Goal: Task Accomplishment & Management: Use online tool/utility

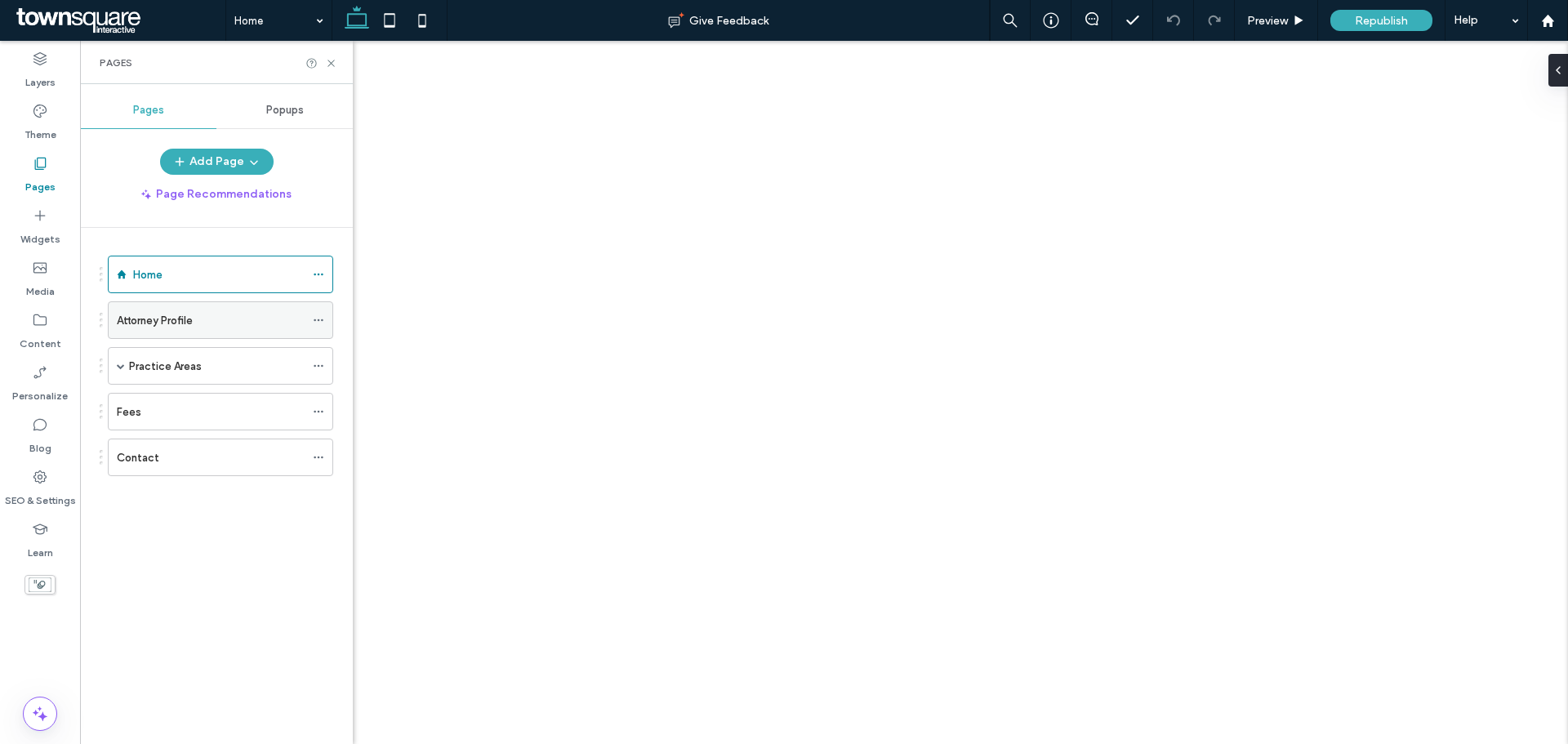
click at [179, 306] on div "Attorney Profile" at bounding box center [210, 320] width 188 height 36
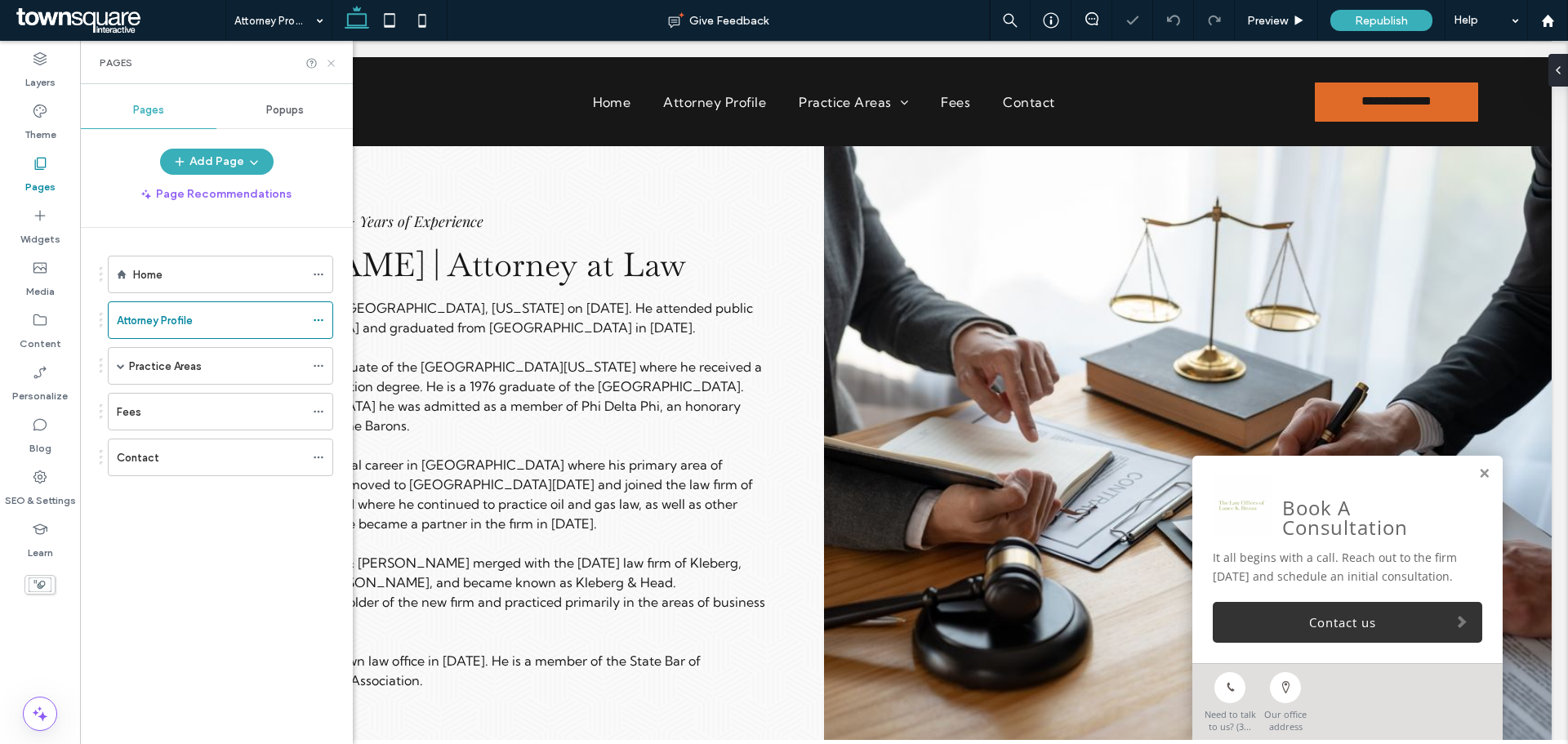
drag, startPoint x: 331, startPoint y: 61, endPoint x: 410, endPoint y: 283, distance: 235.6
click at [331, 61] on icon at bounding box center [331, 63] width 12 height 12
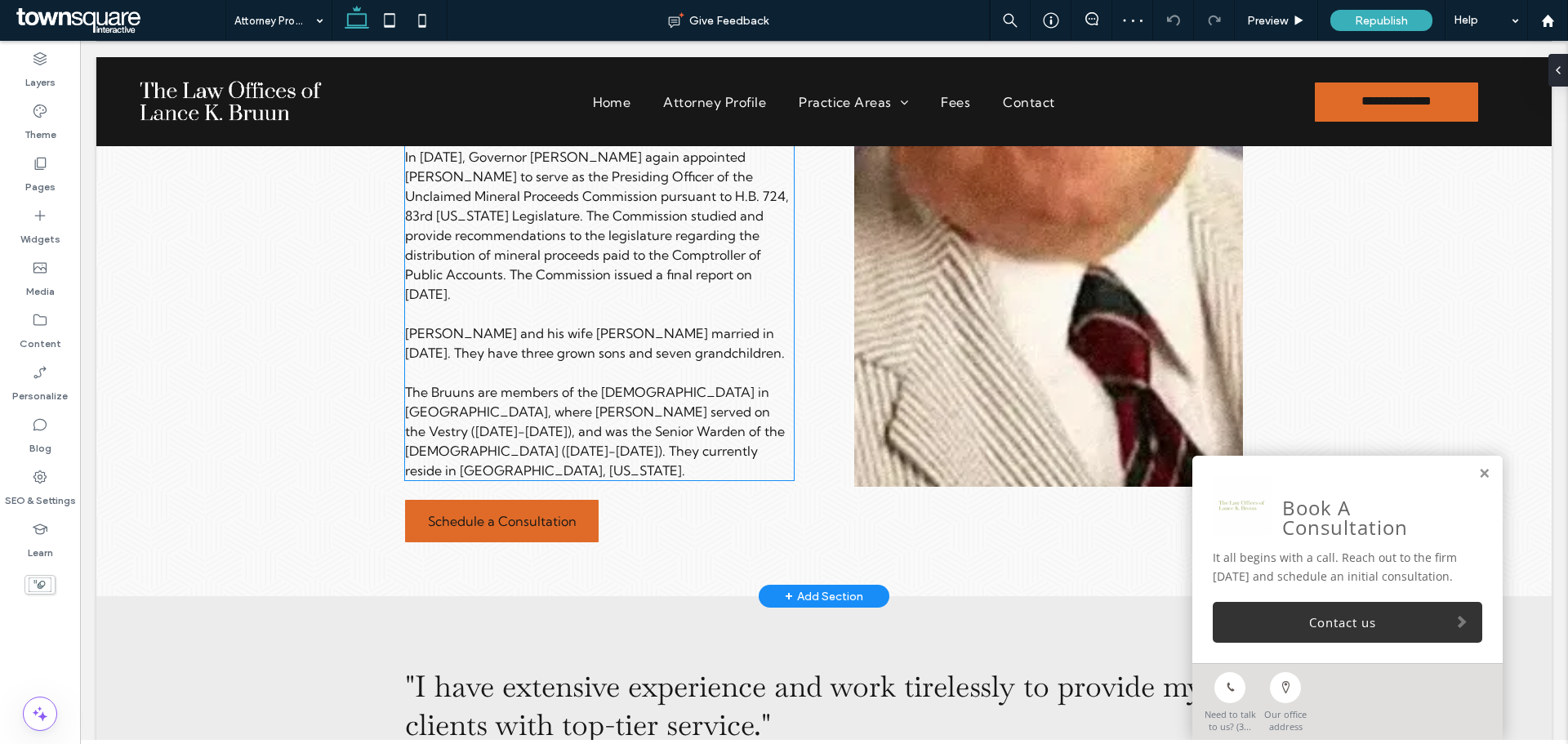
scroll to position [1307, 0]
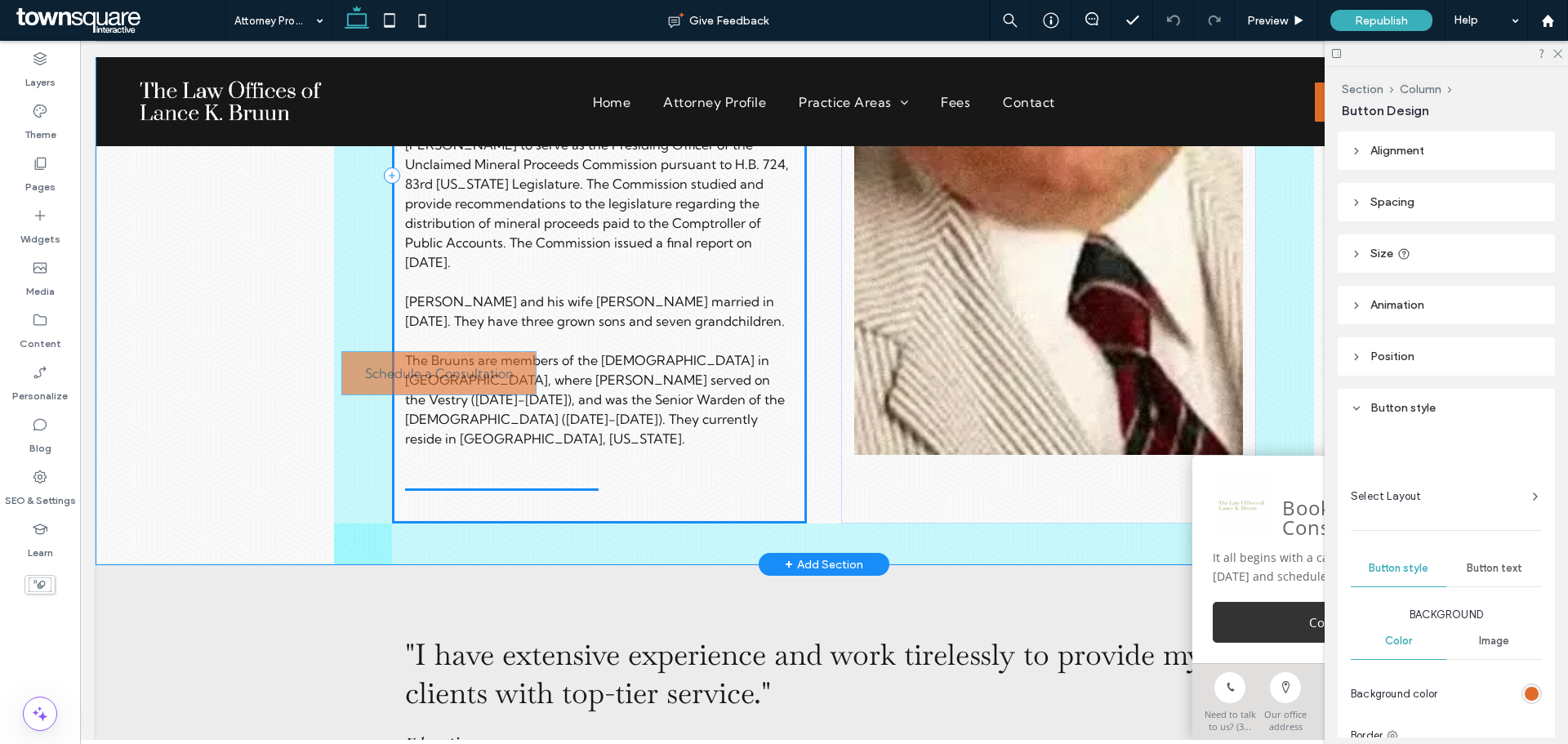
type input "**"
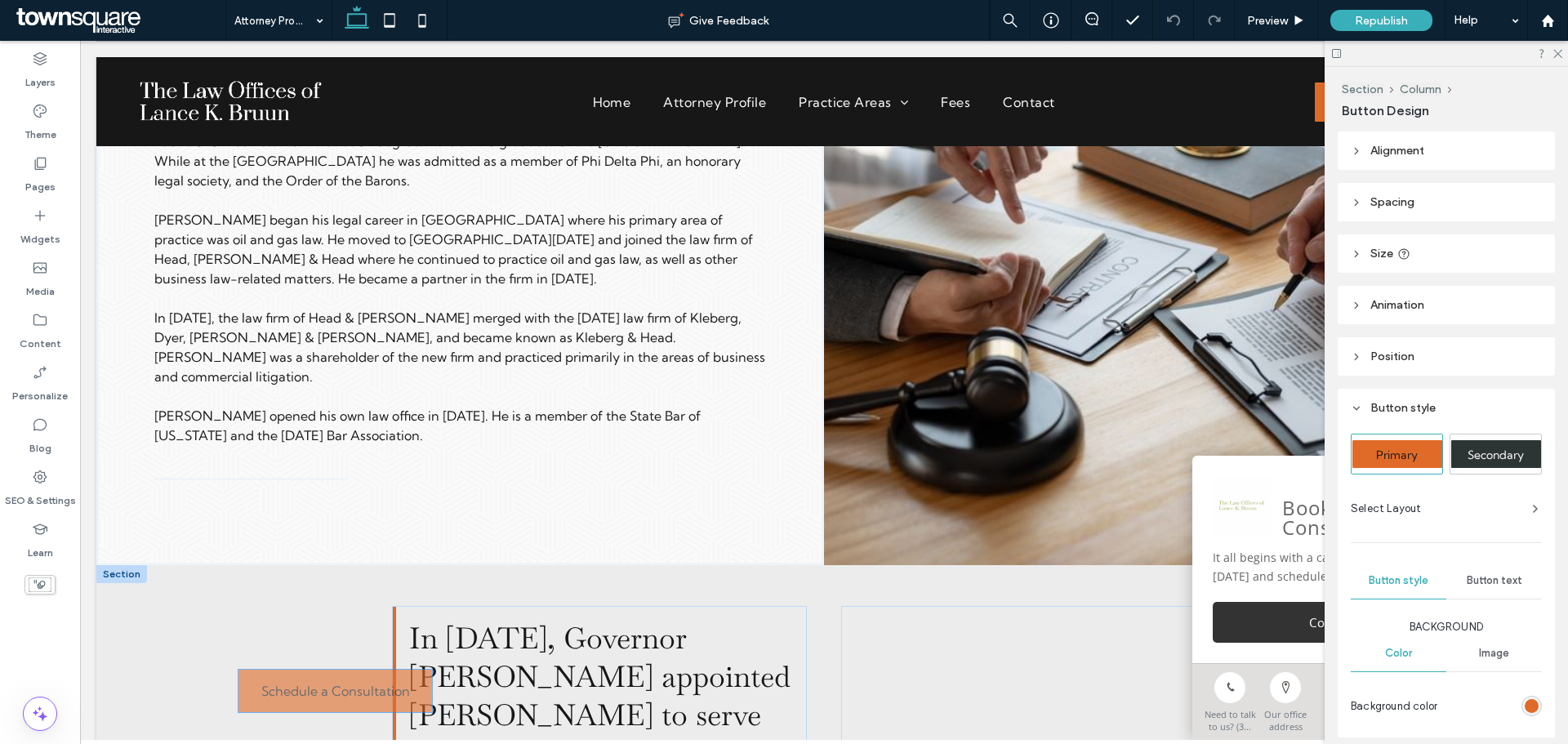
scroll to position [253, 0]
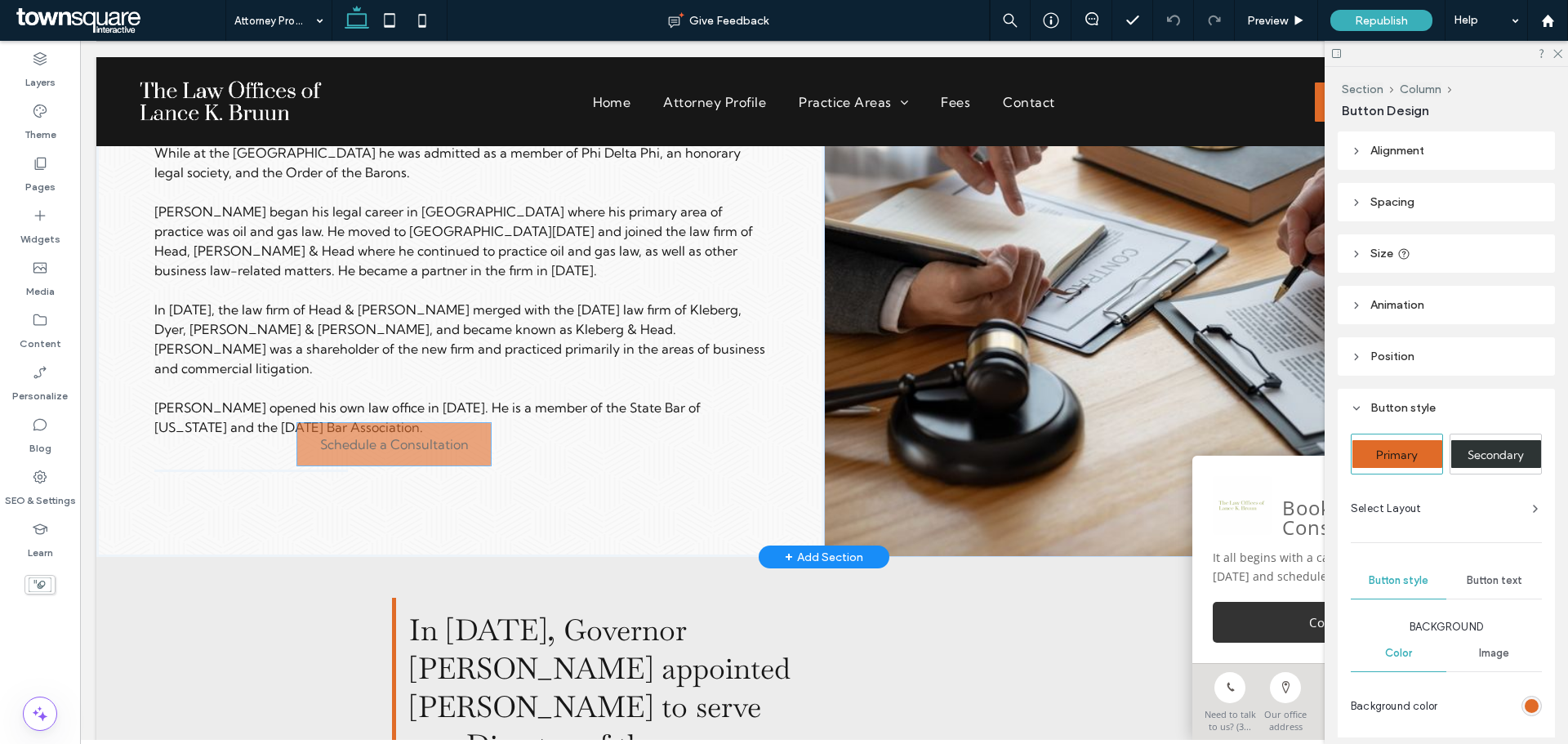
drag, startPoint x: 543, startPoint y: 382, endPoint x: 522, endPoint y: 494, distance: 114.0
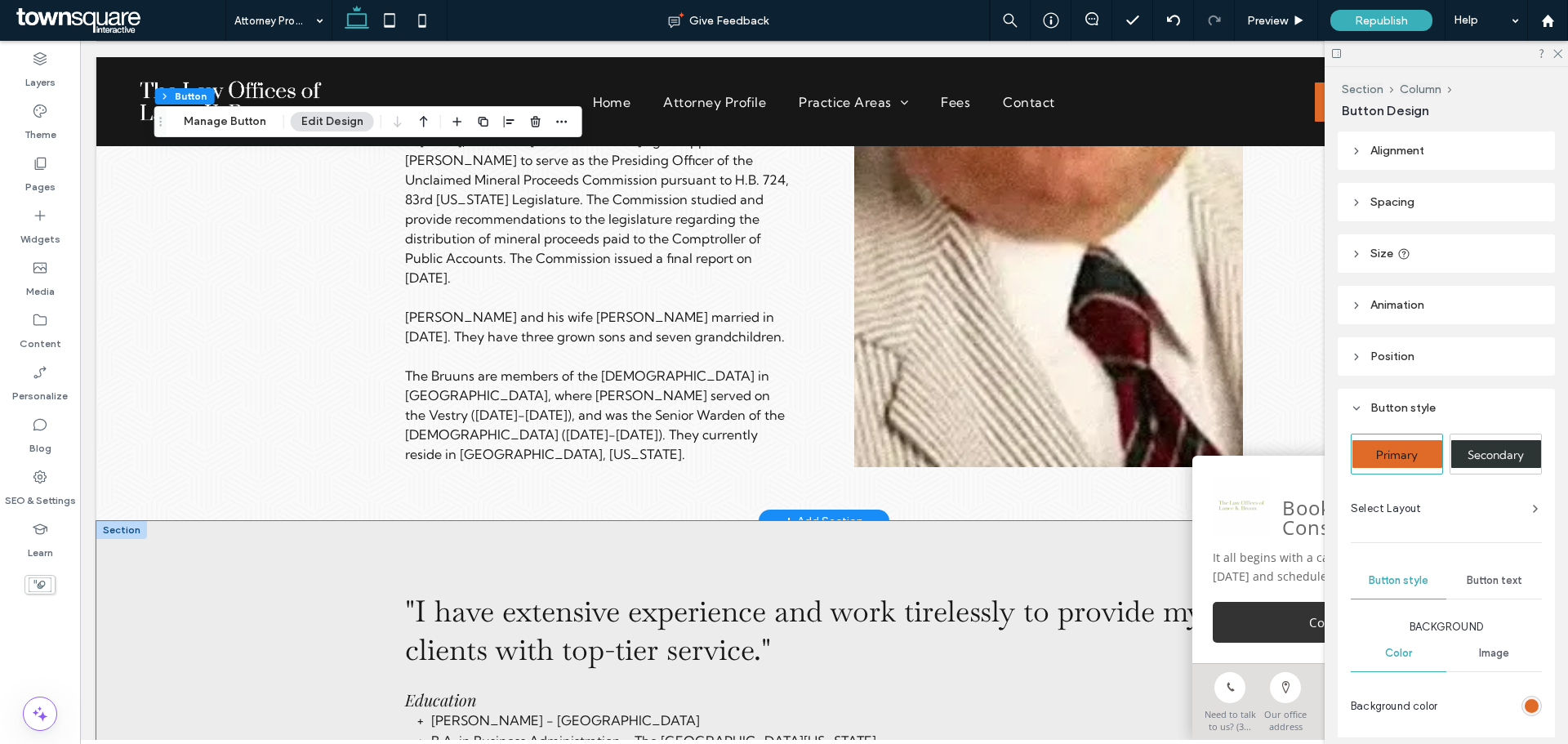
scroll to position [1310, 0]
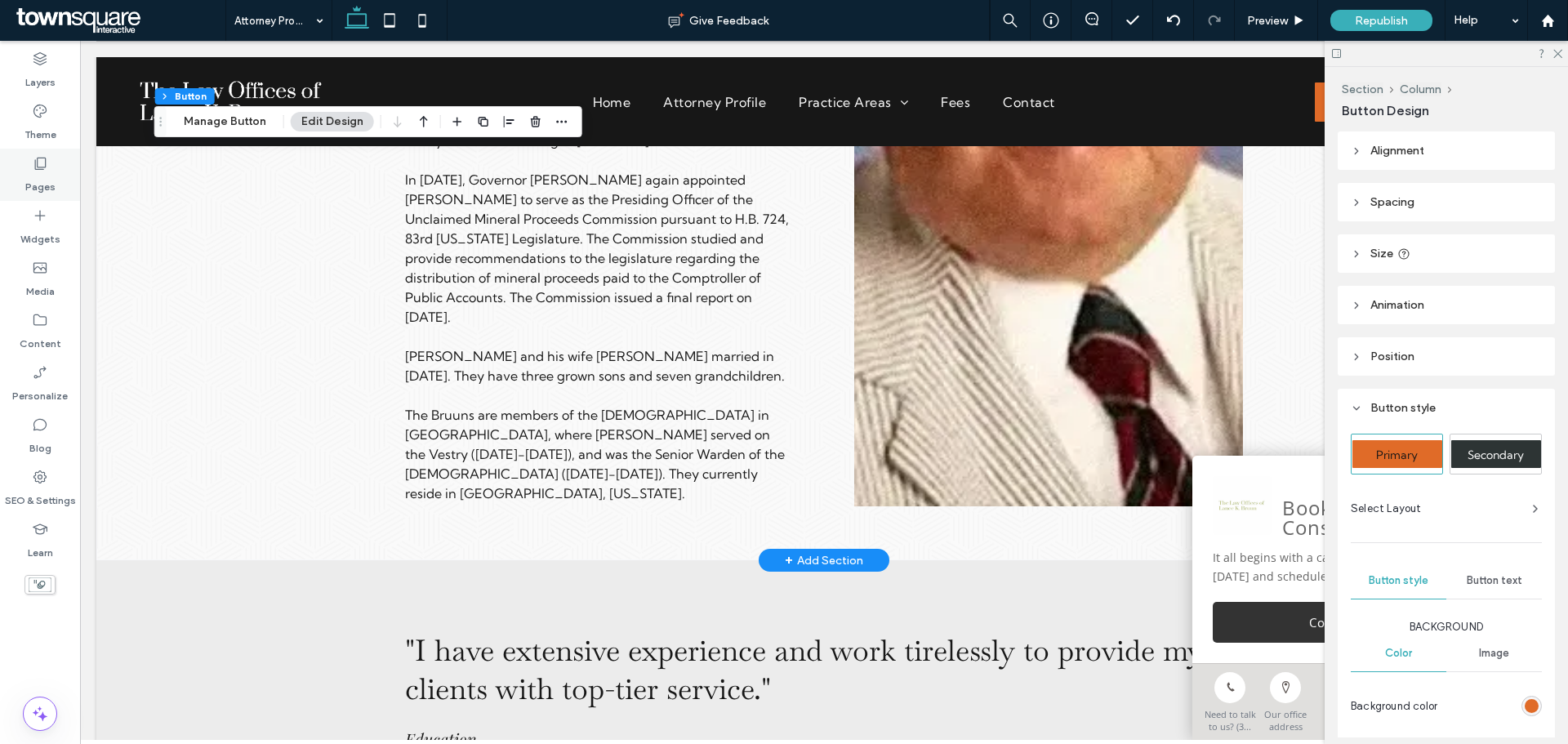
click at [35, 170] on icon at bounding box center [40, 163] width 16 height 16
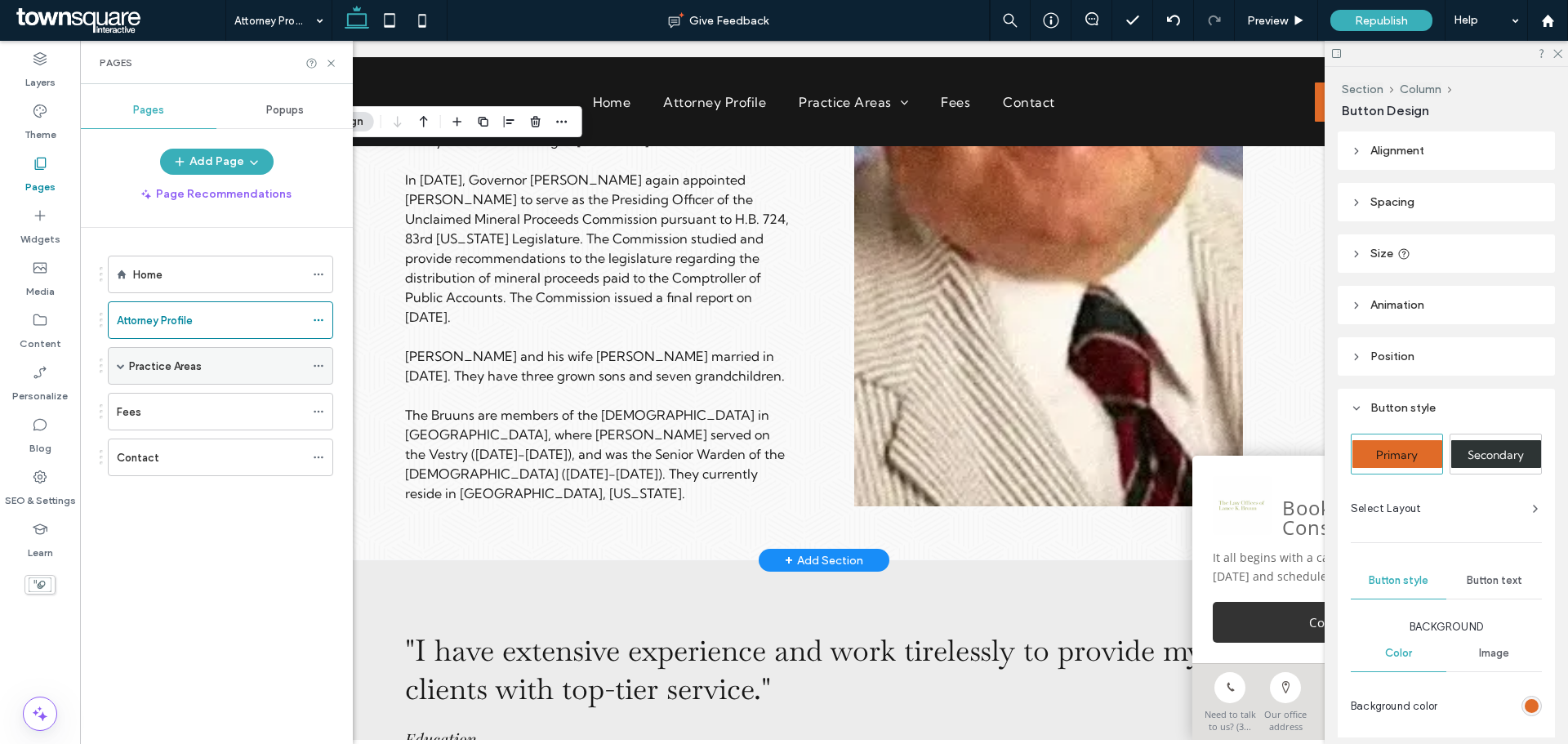
click at [123, 364] on span at bounding box center [120, 365] width 8 height 8
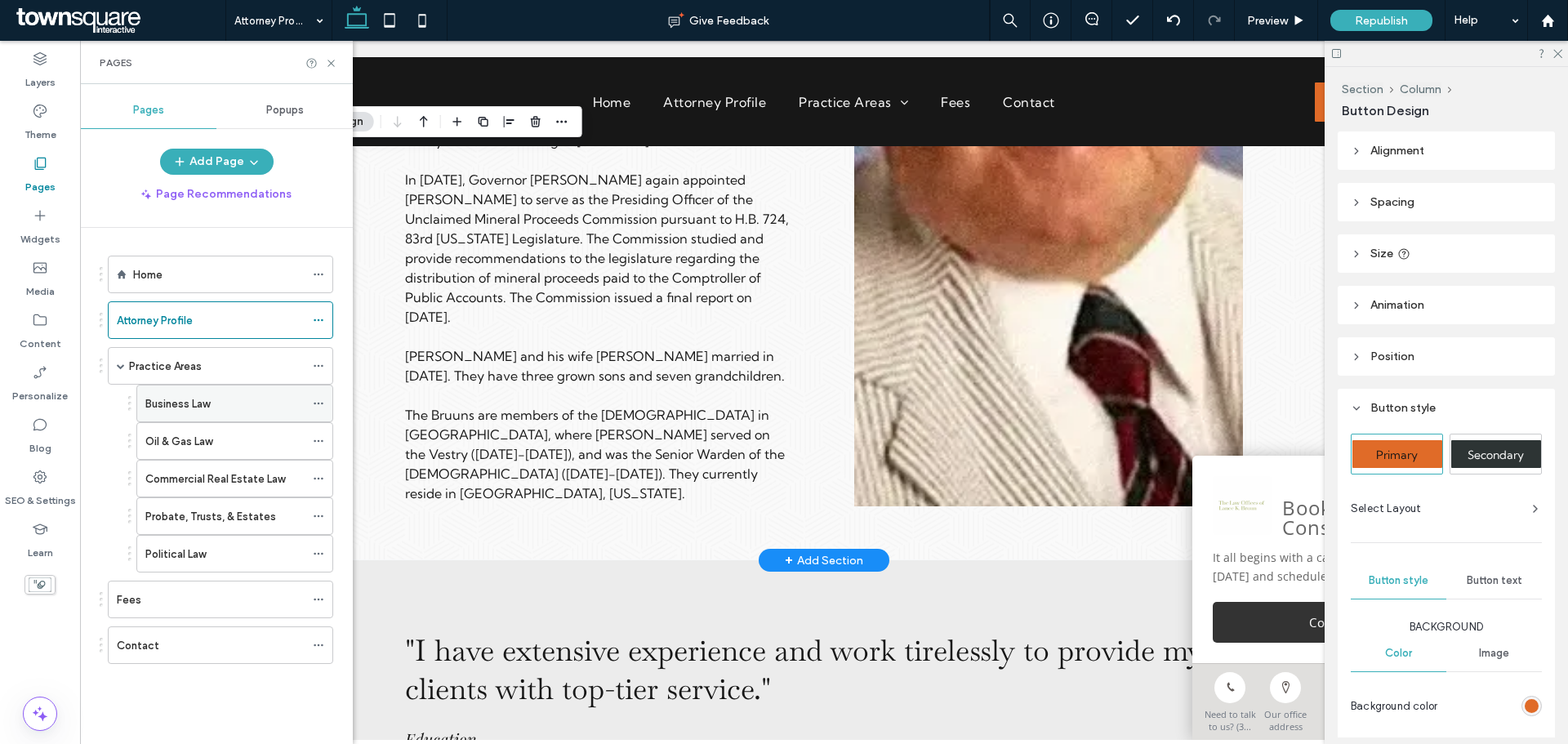
click at [178, 411] on label "Business Law" at bounding box center [177, 404] width 64 height 29
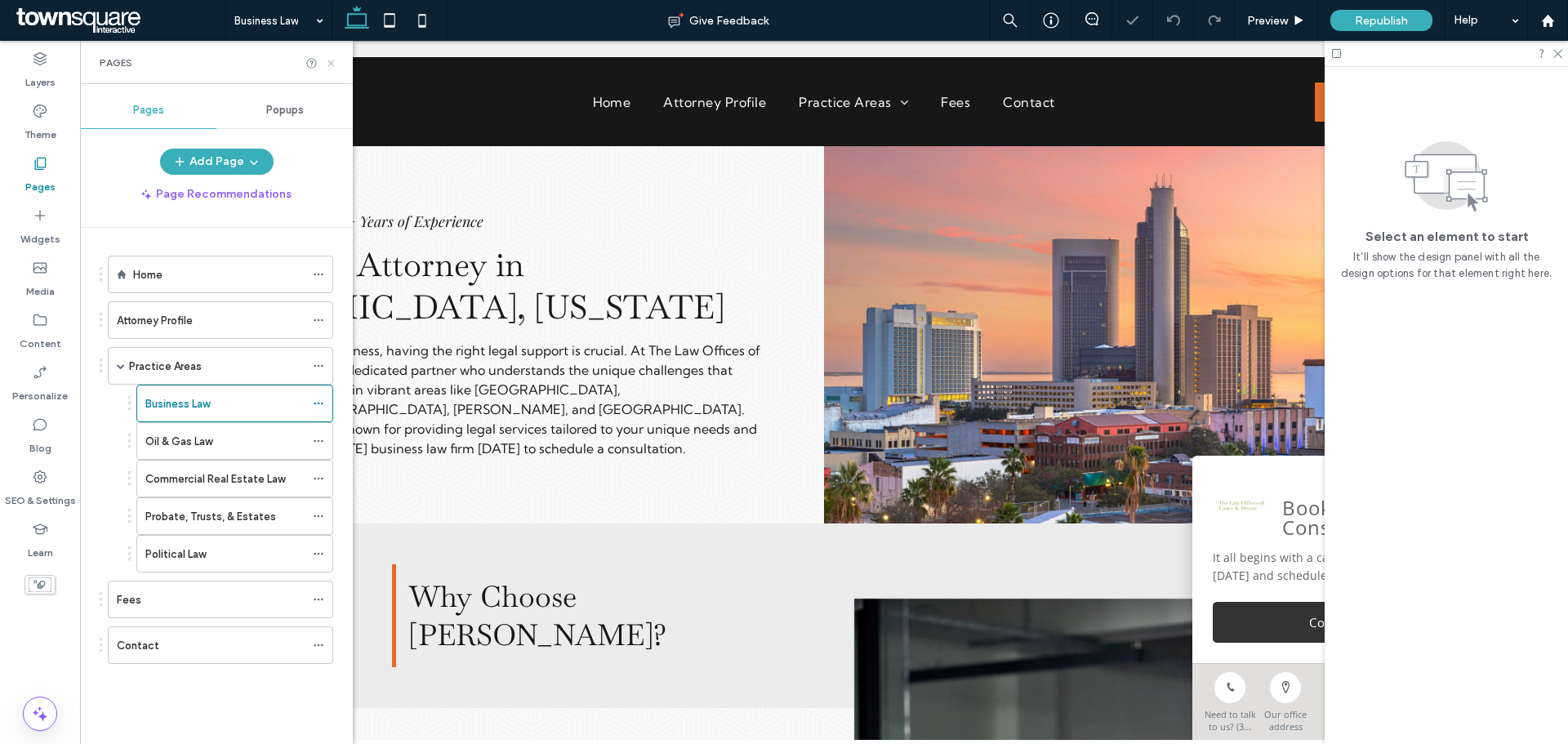
click at [329, 62] on icon at bounding box center [331, 63] width 12 height 12
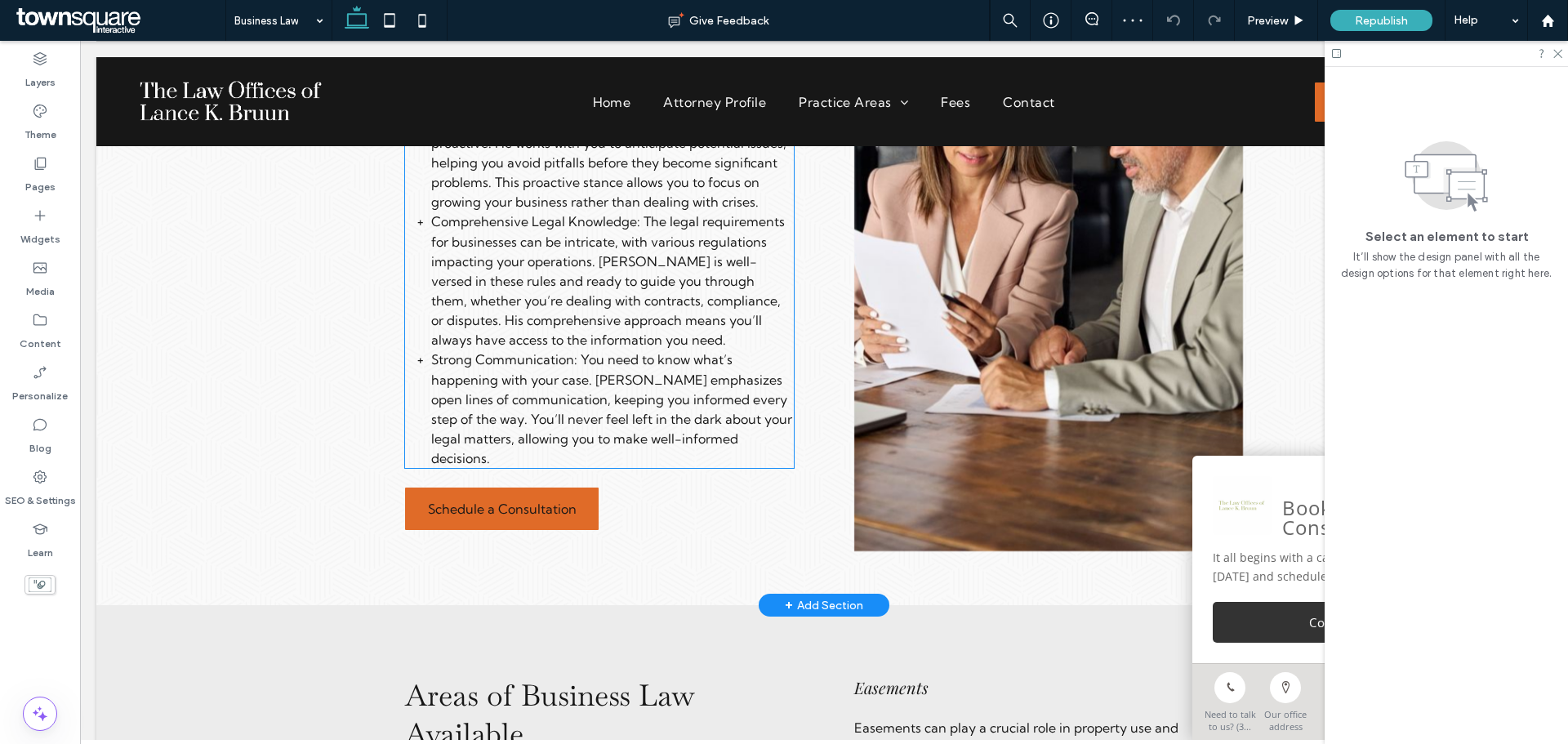
scroll to position [817, 0]
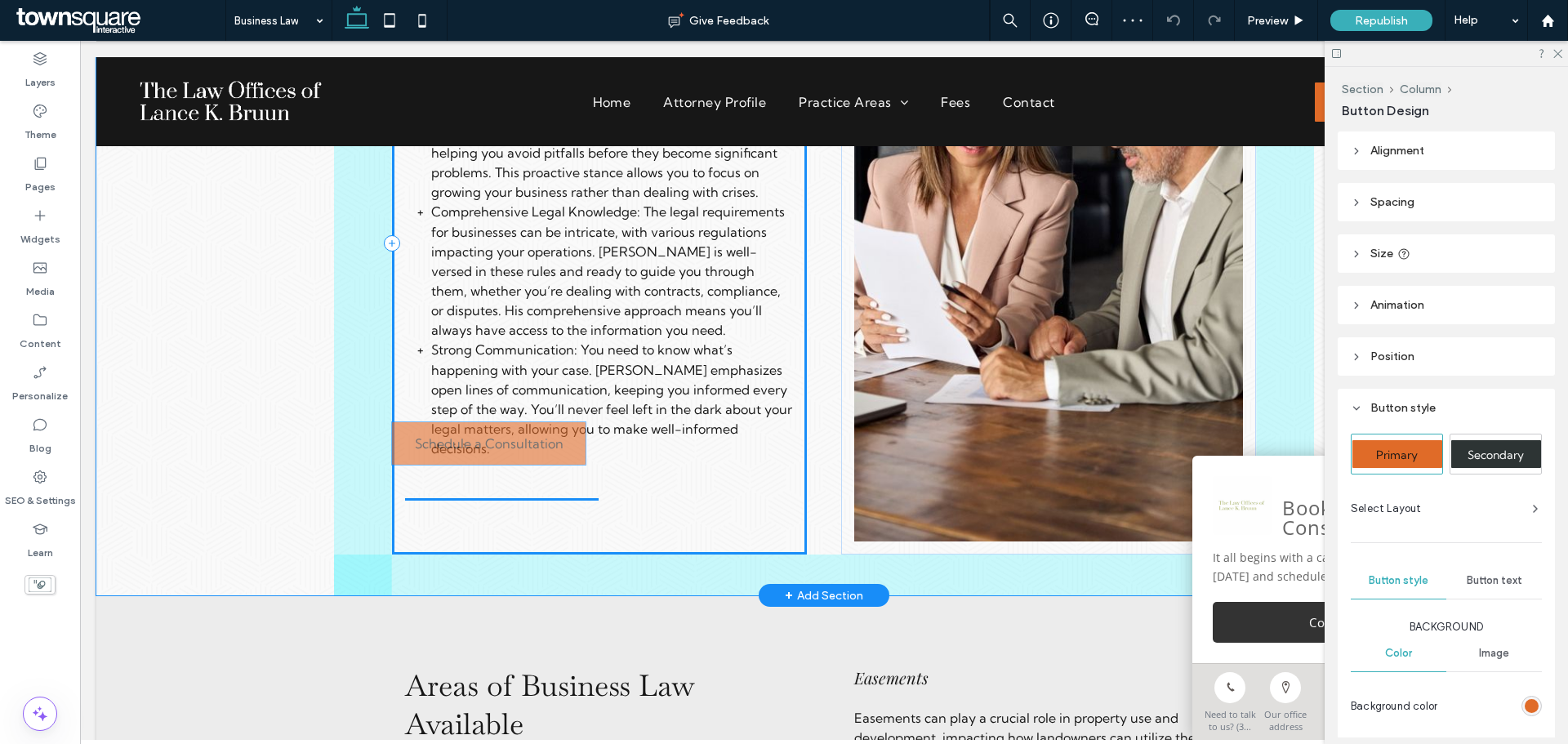
type input "**"
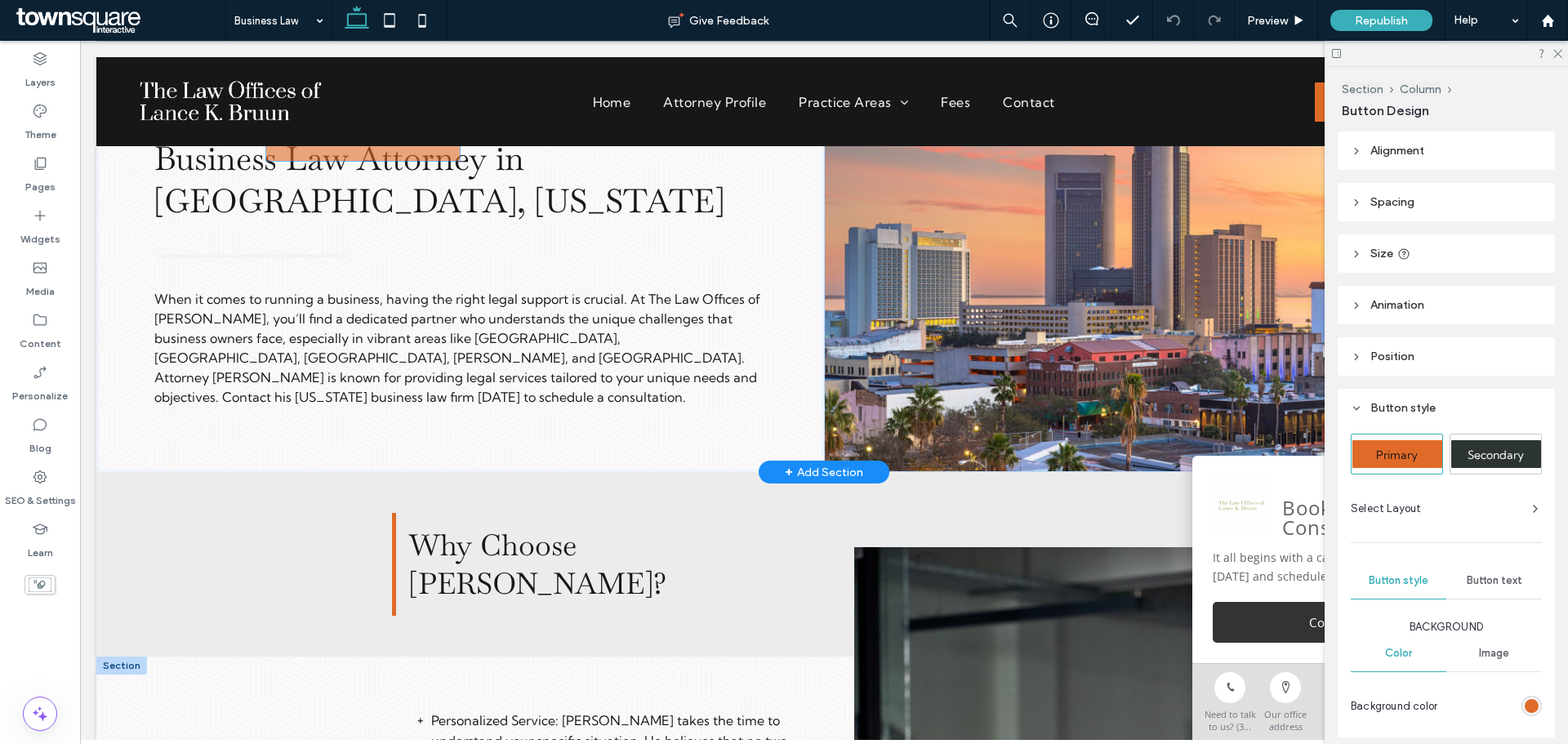
scroll to position [94, 0]
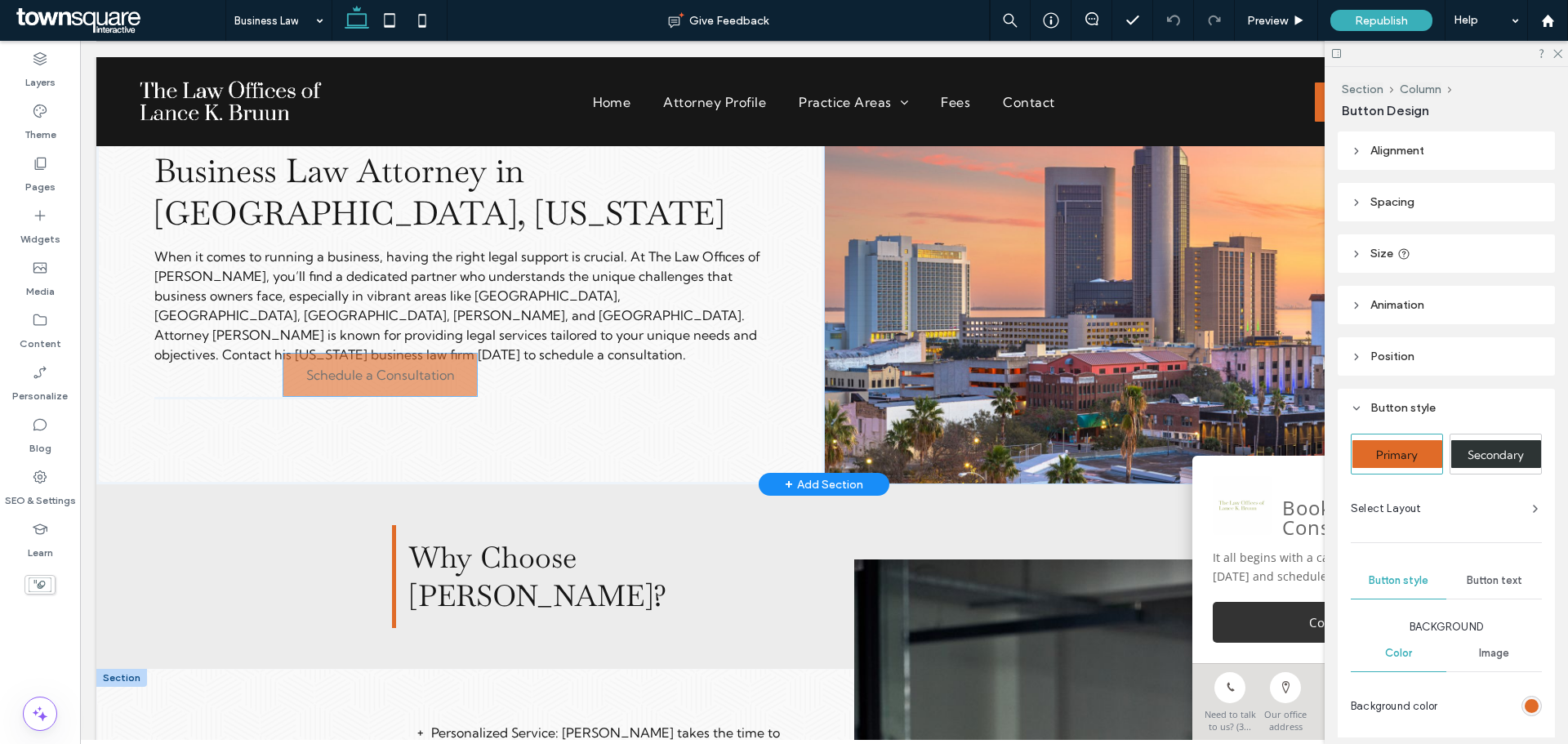
drag, startPoint x: 486, startPoint y: 470, endPoint x: 372, endPoint y: 386, distance: 141.6
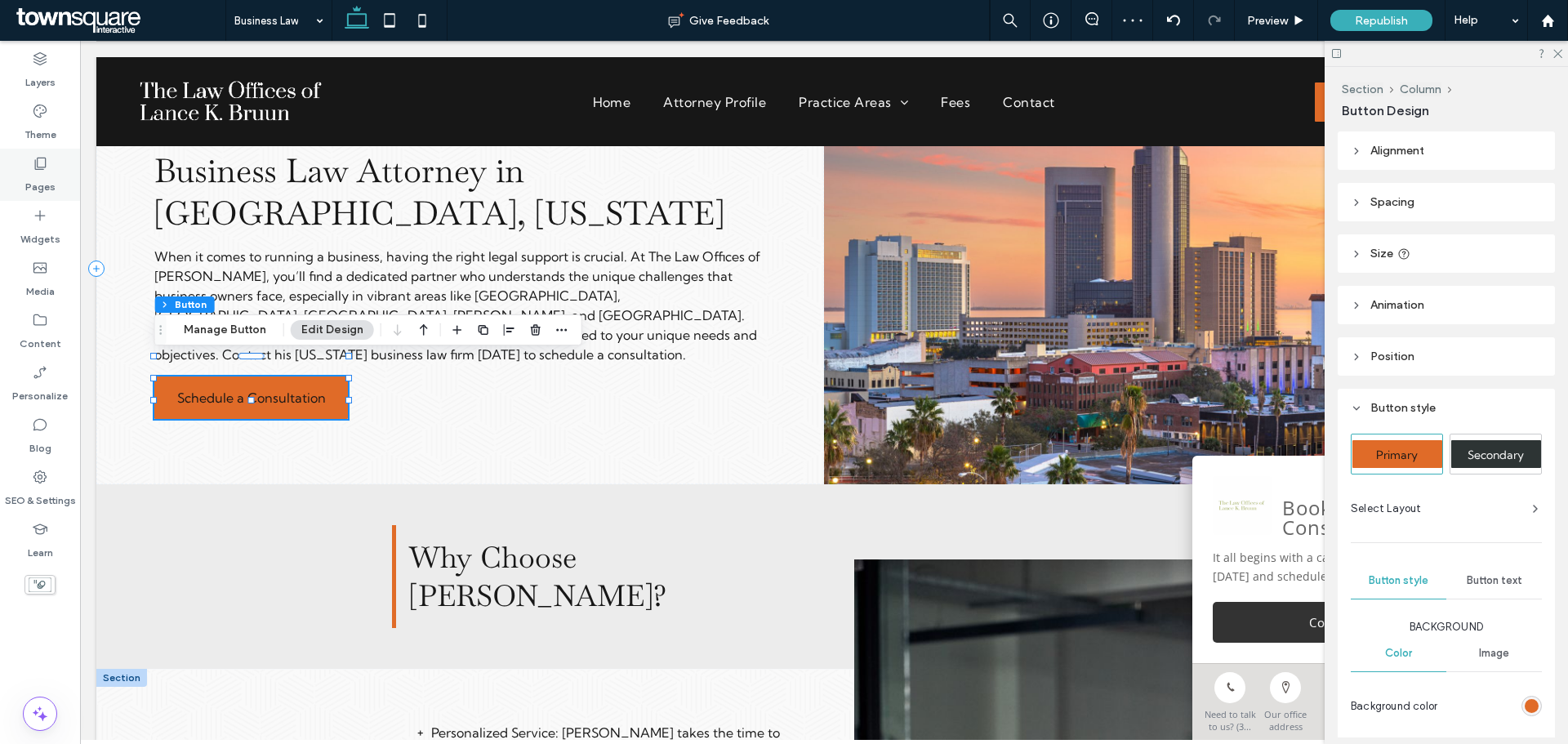
click at [28, 163] on div "Pages" at bounding box center [40, 175] width 80 height 53
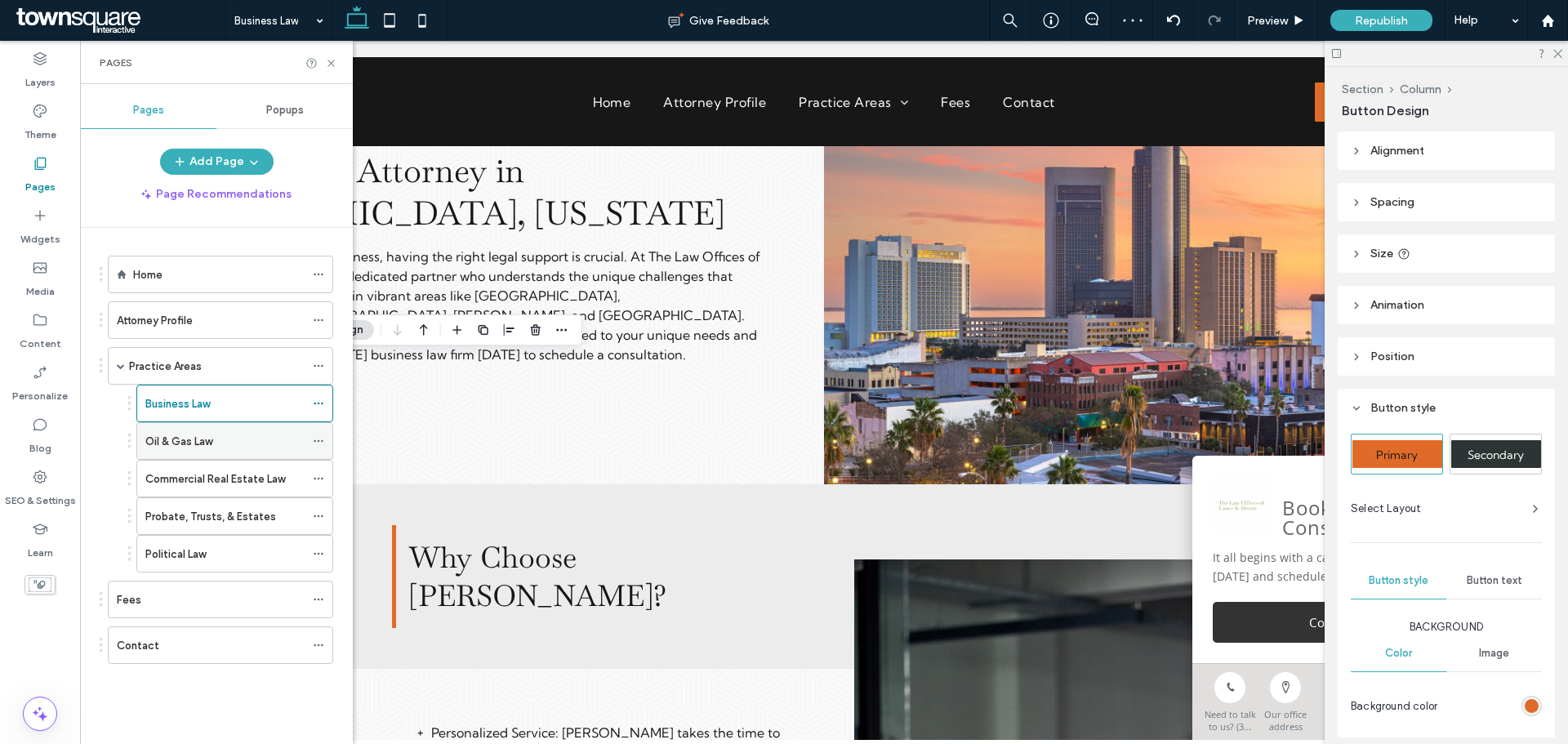
click at [172, 440] on label "Oil & Gas Law" at bounding box center [178, 441] width 67 height 29
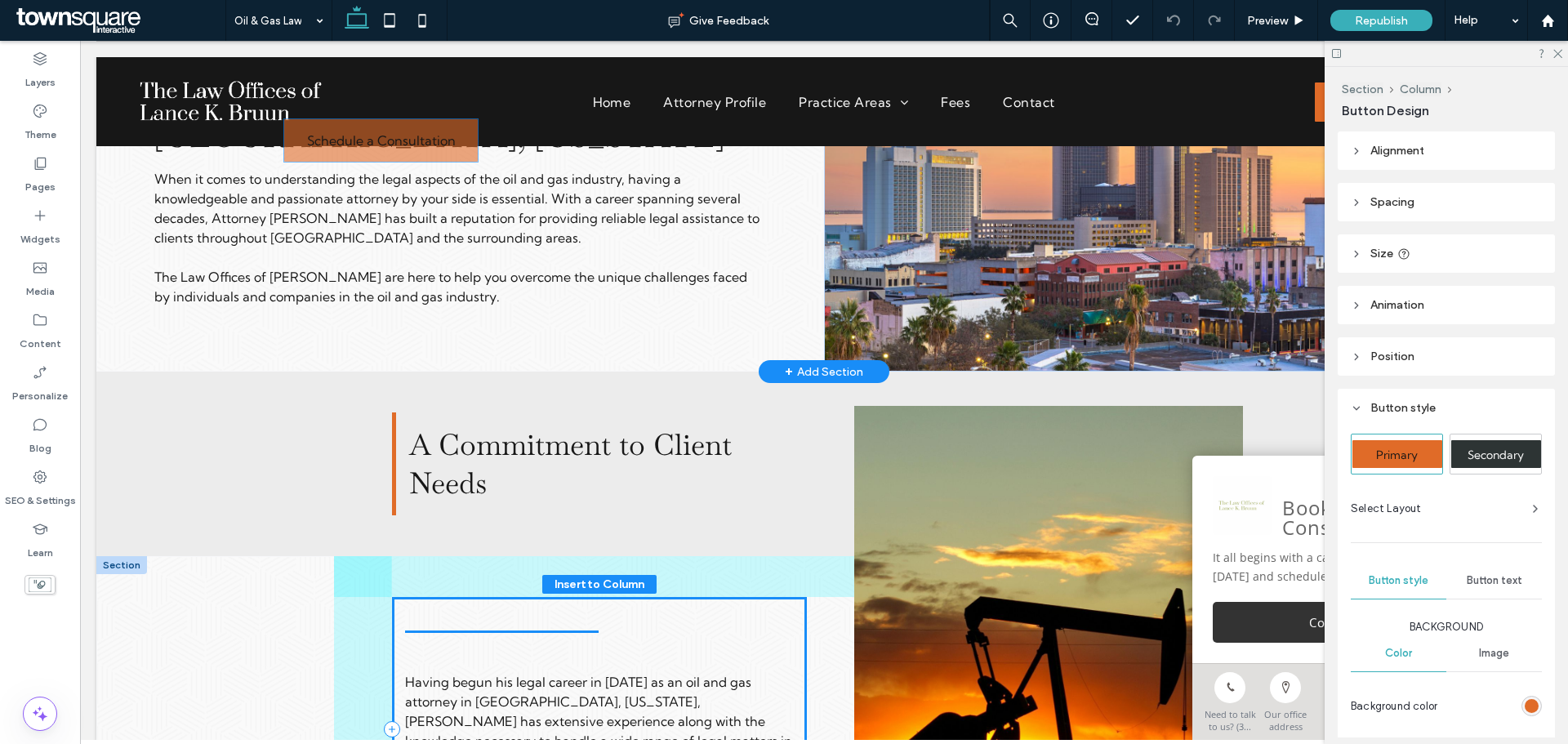
scroll to position [151, 0]
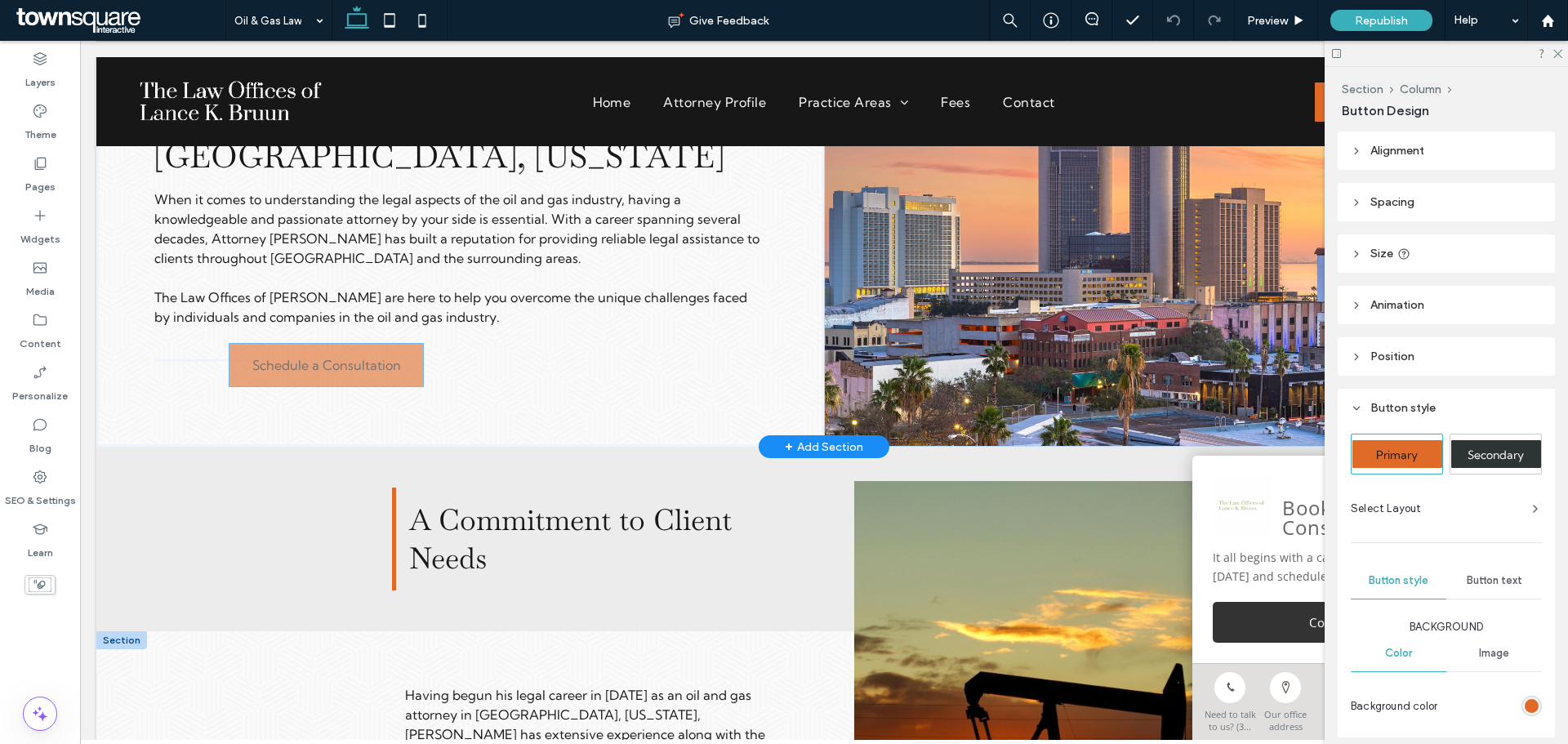
drag, startPoint x: 483, startPoint y: 338, endPoint x: 314, endPoint y: 377, distance: 173.4
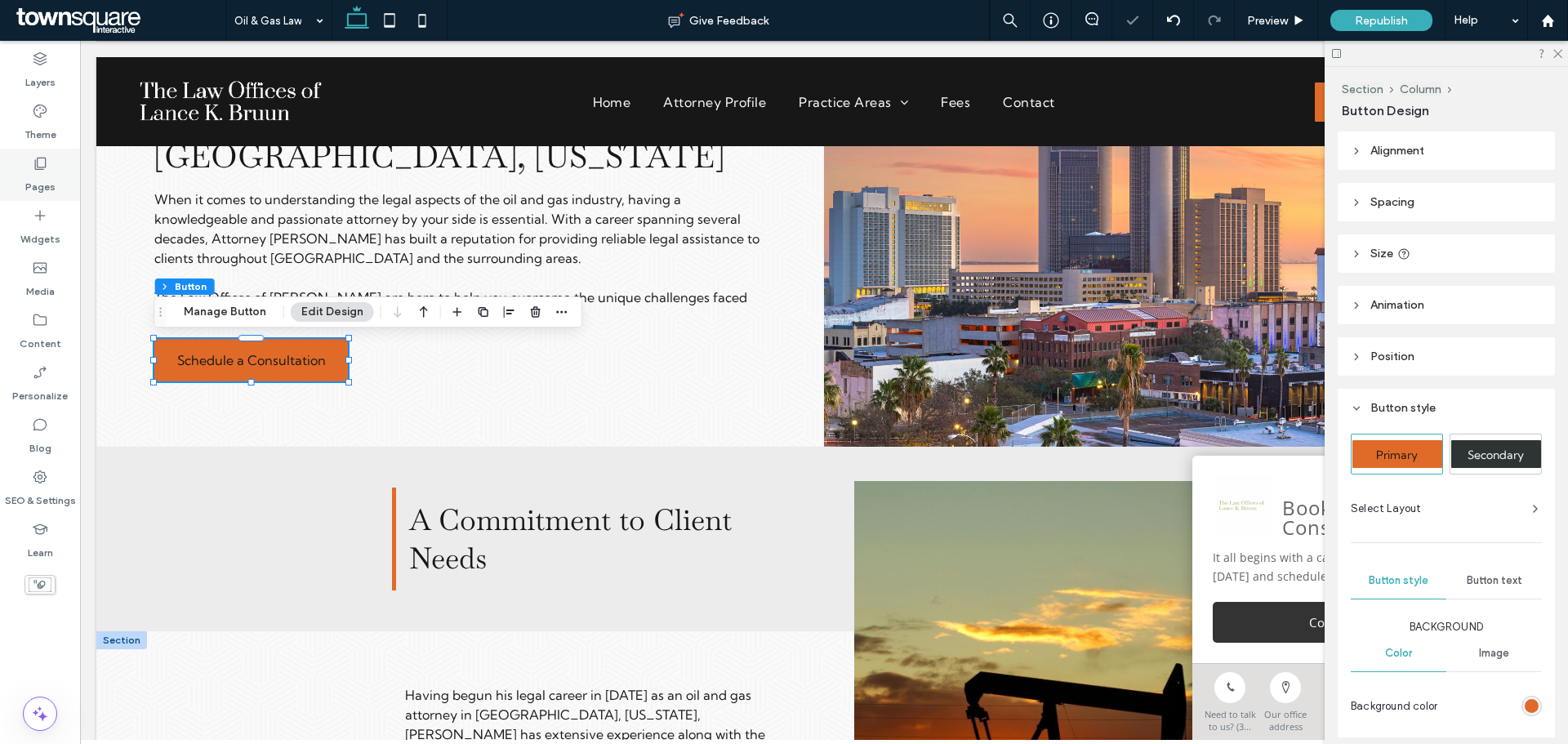
click at [47, 174] on label "Pages" at bounding box center [40, 184] width 30 height 23
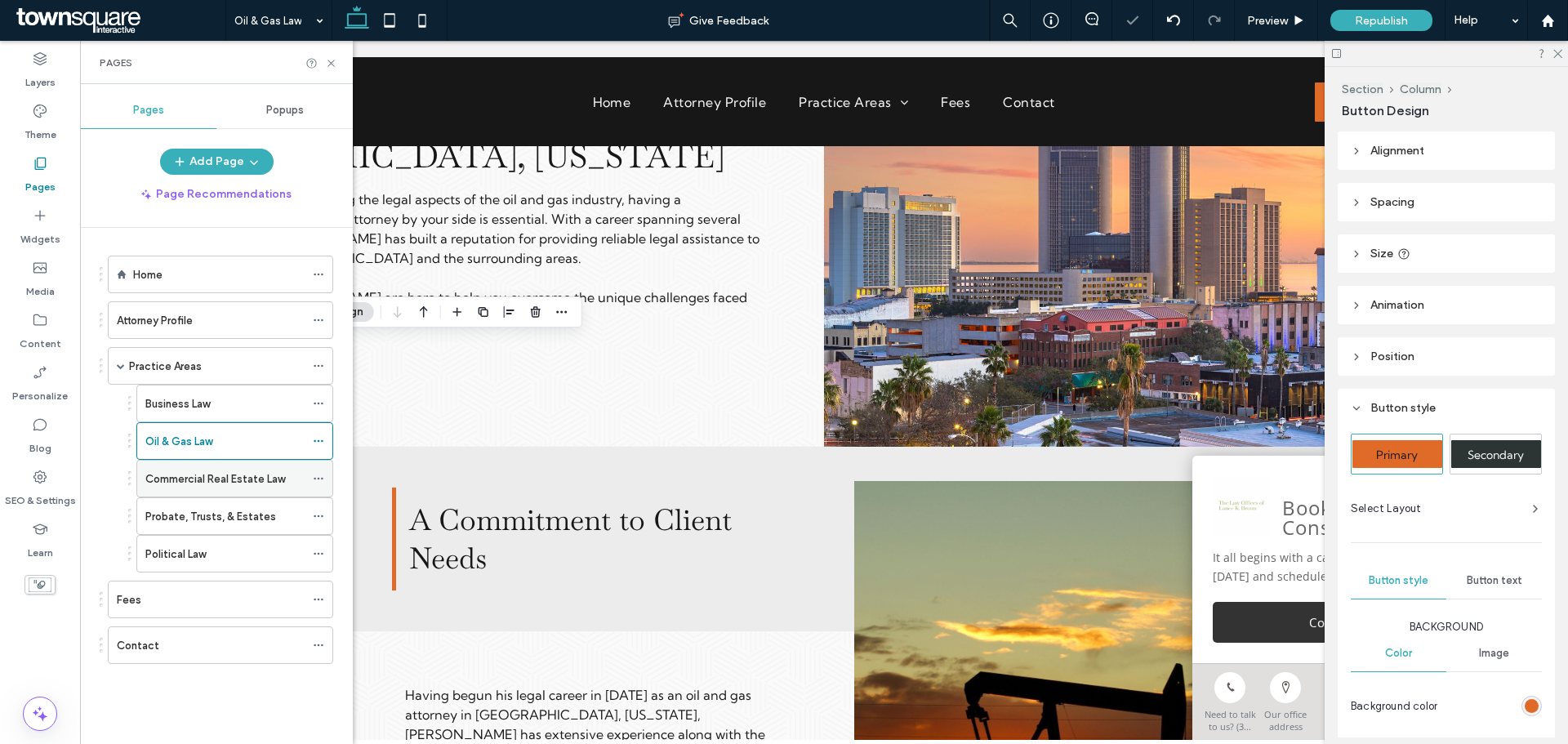
click at [171, 489] on div "Commercial Real Estate Law" at bounding box center [225, 478] width 159 height 36
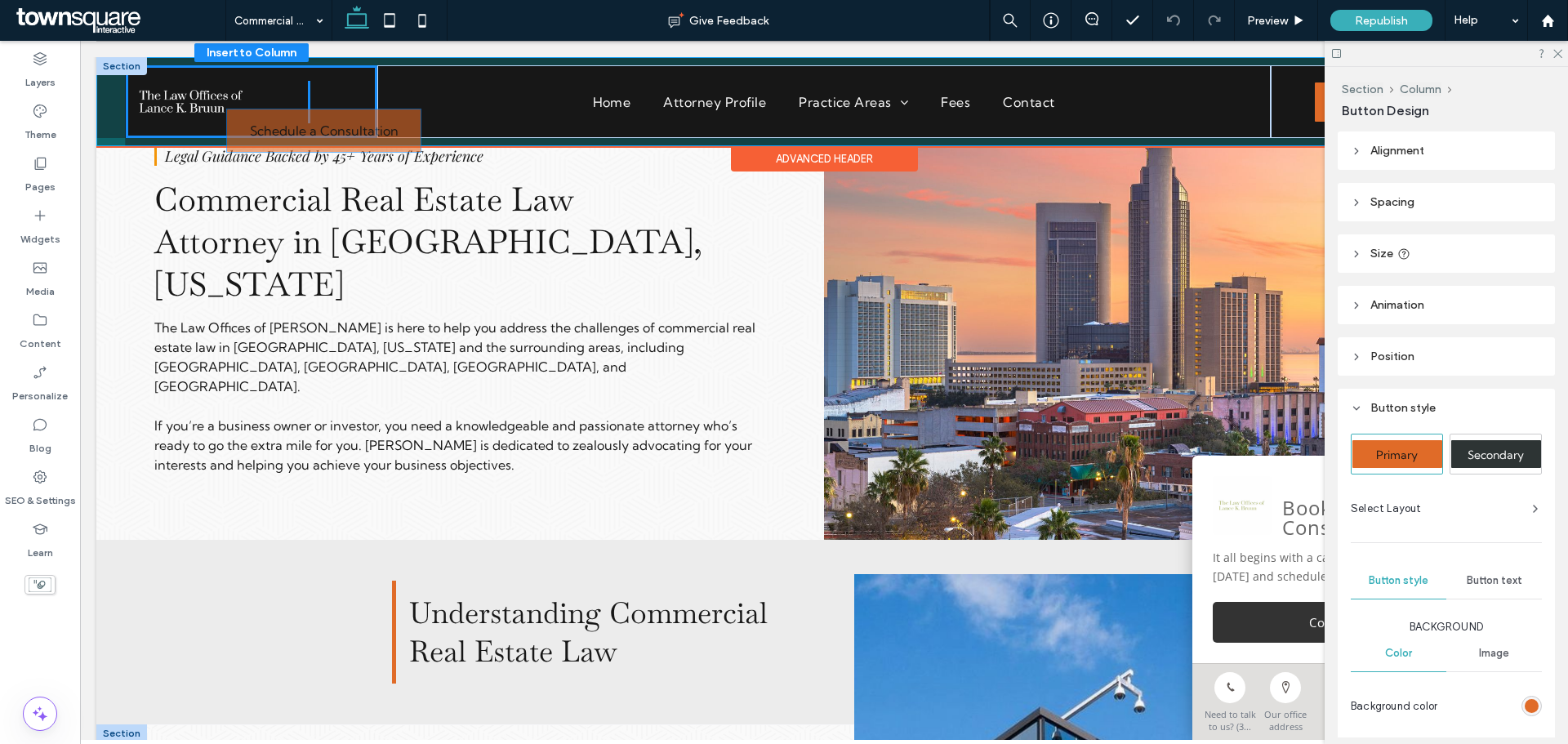
scroll to position [37, 0]
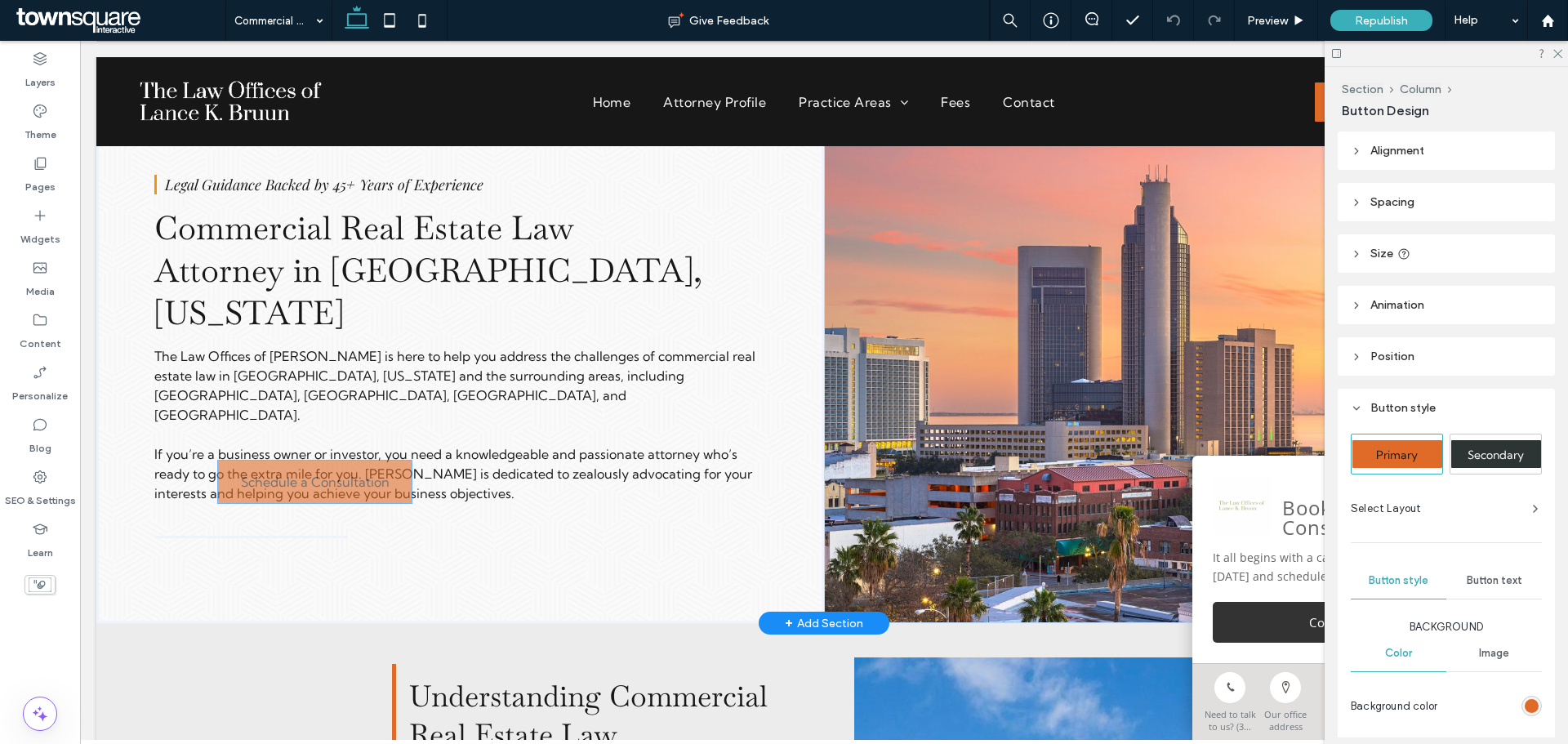
drag, startPoint x: 458, startPoint y: 413, endPoint x: 273, endPoint y: 491, distance: 200.8
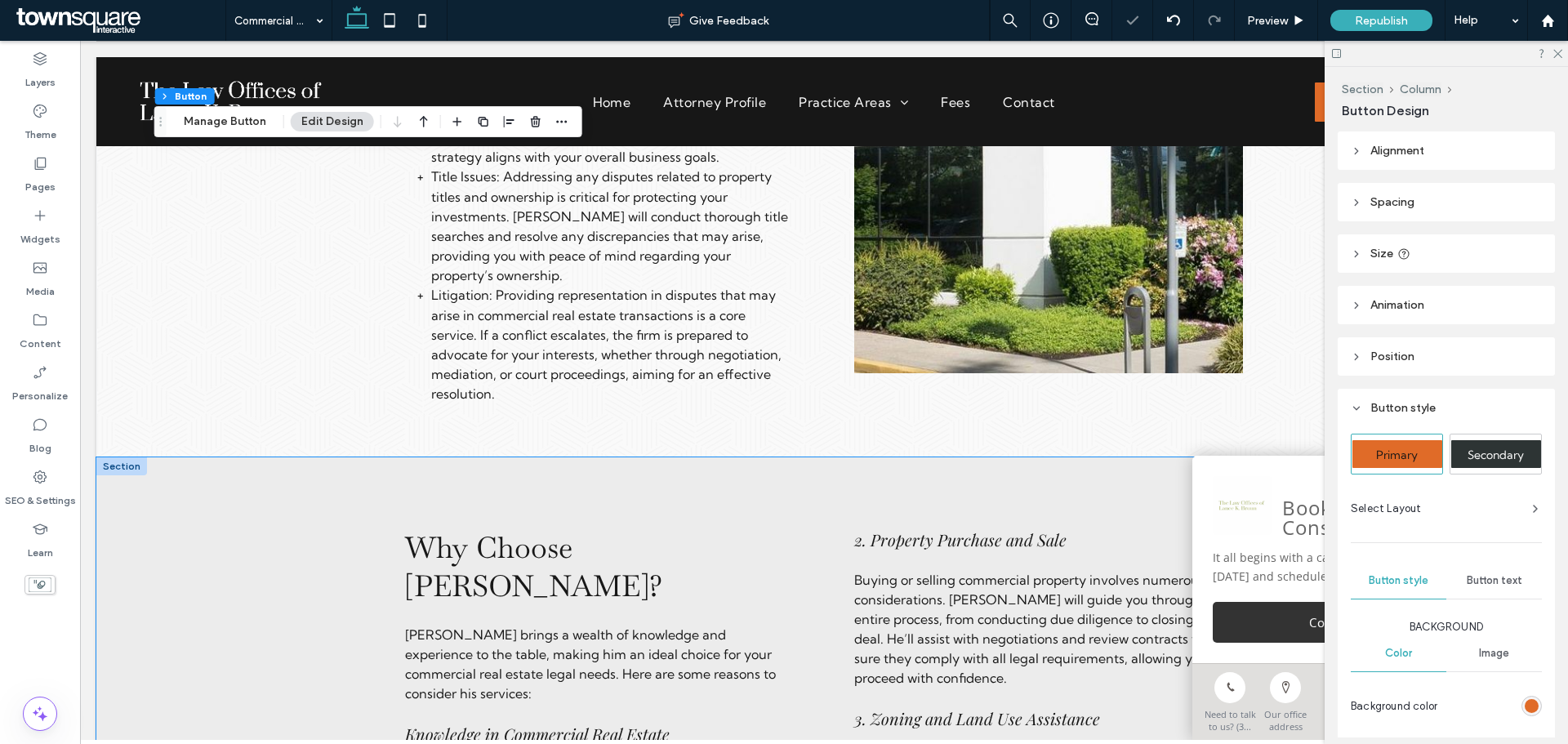
scroll to position [1589, 0]
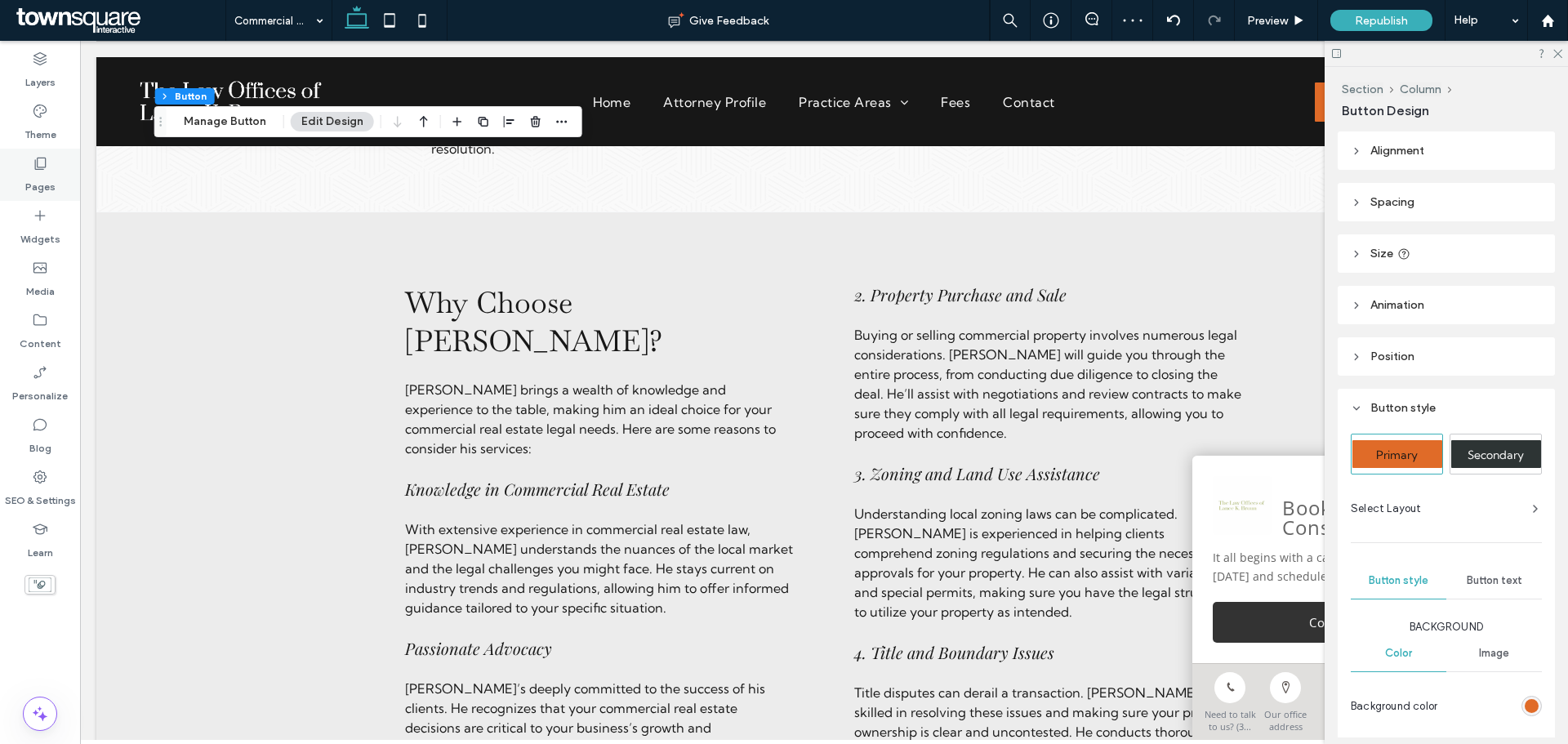
click at [35, 182] on label "Pages" at bounding box center [40, 184] width 30 height 23
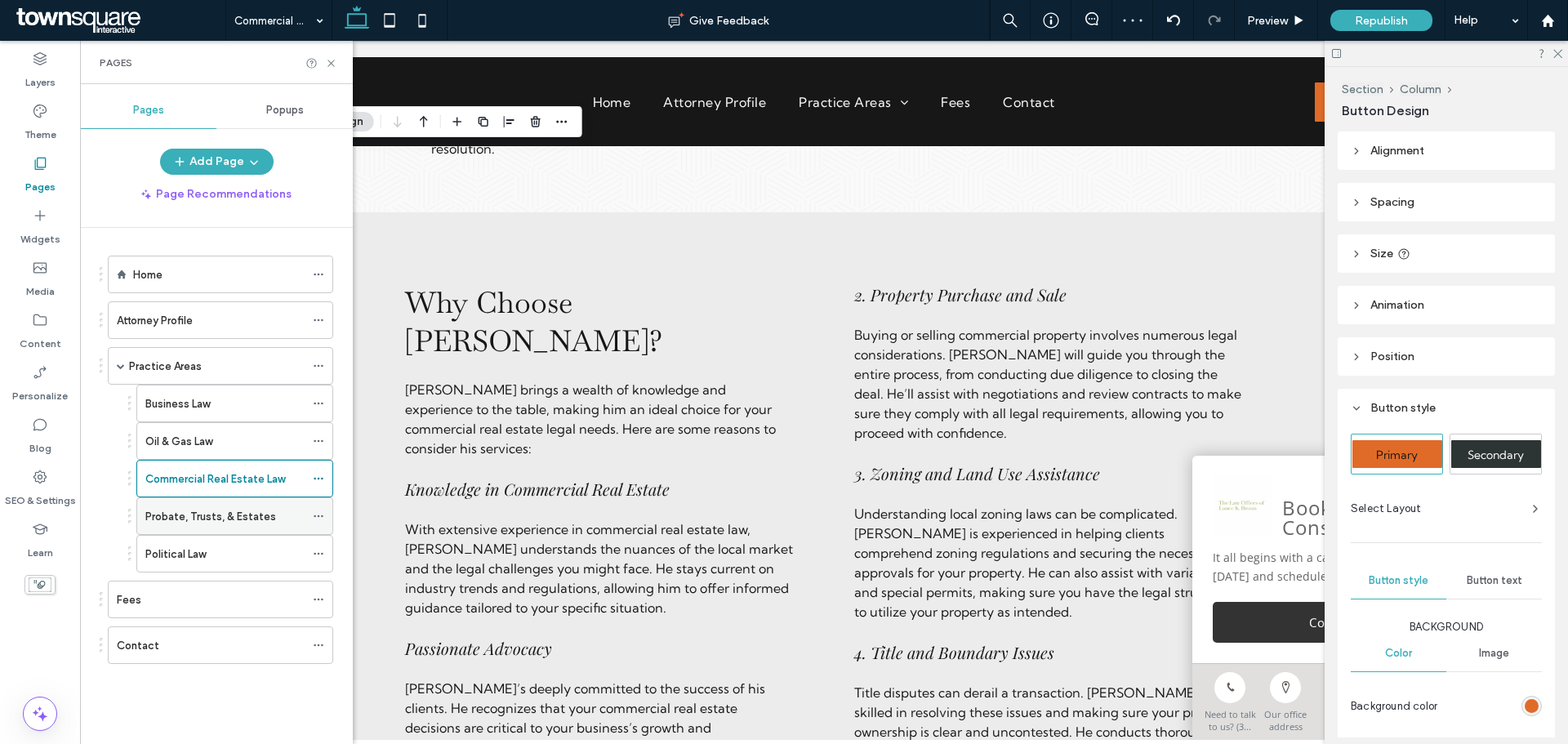
click at [190, 522] on label "Probate, Trusts, & Estates" at bounding box center [210, 517] width 131 height 29
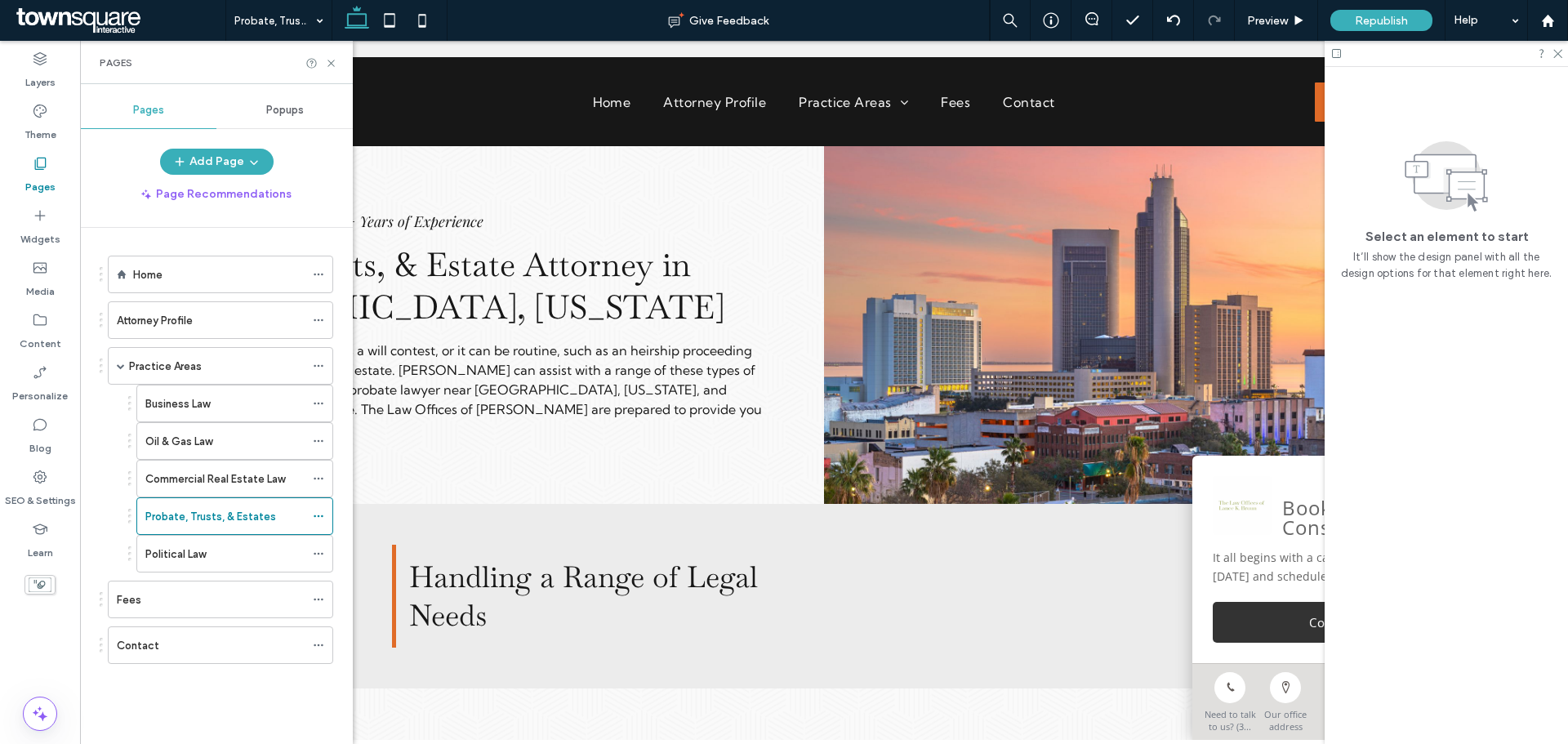
scroll to position [0, 0]
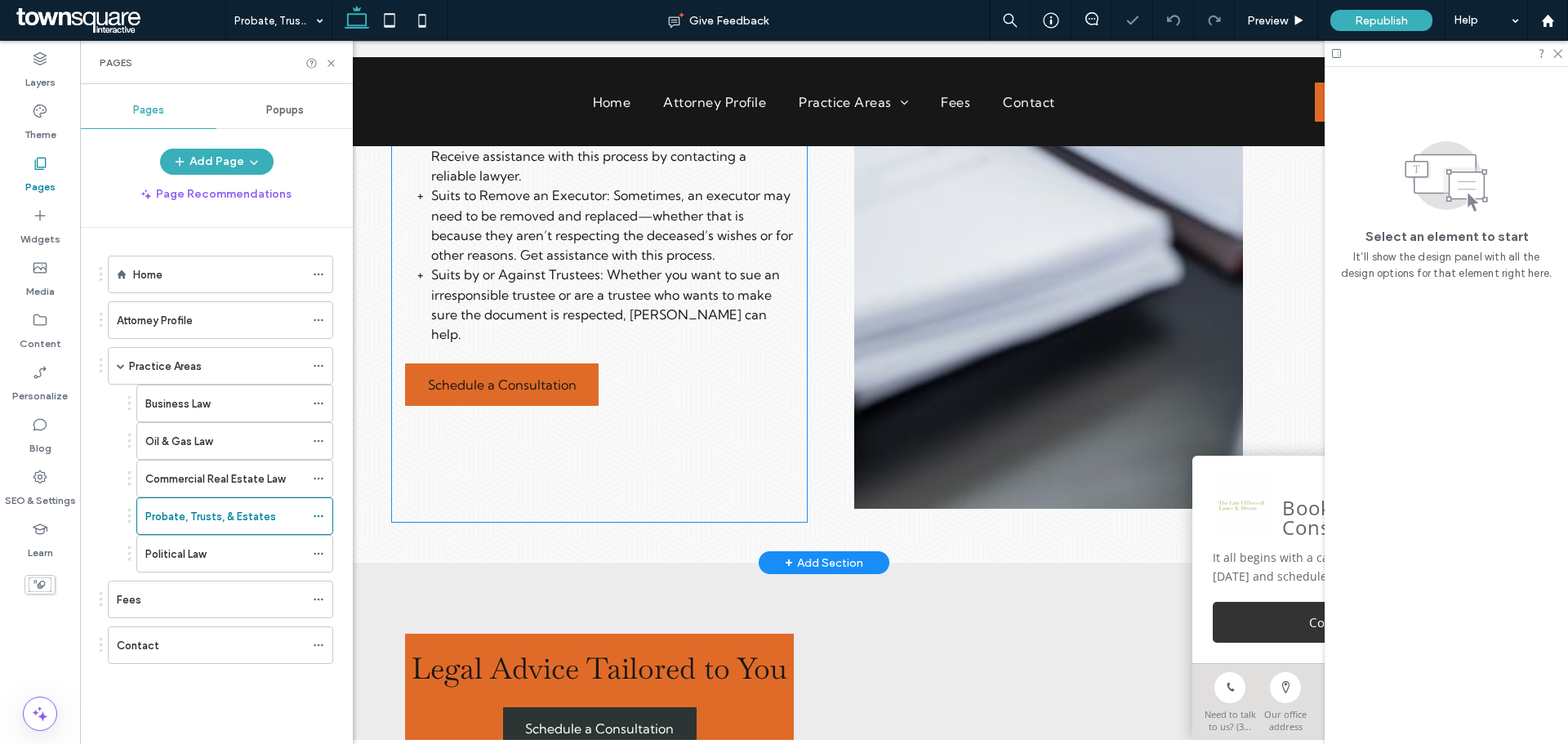
scroll to position [1143, 0]
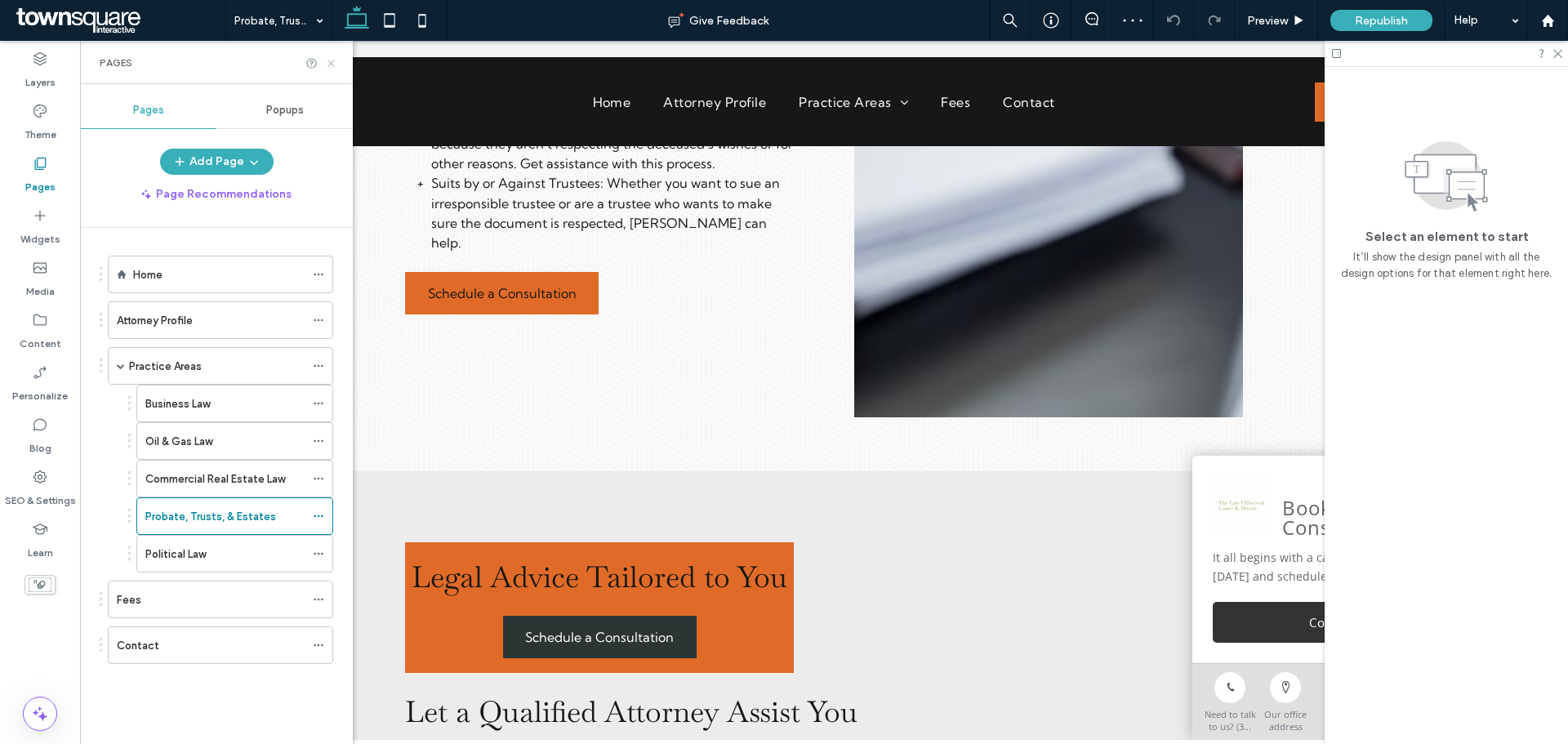
click at [333, 58] on icon at bounding box center [331, 63] width 12 height 12
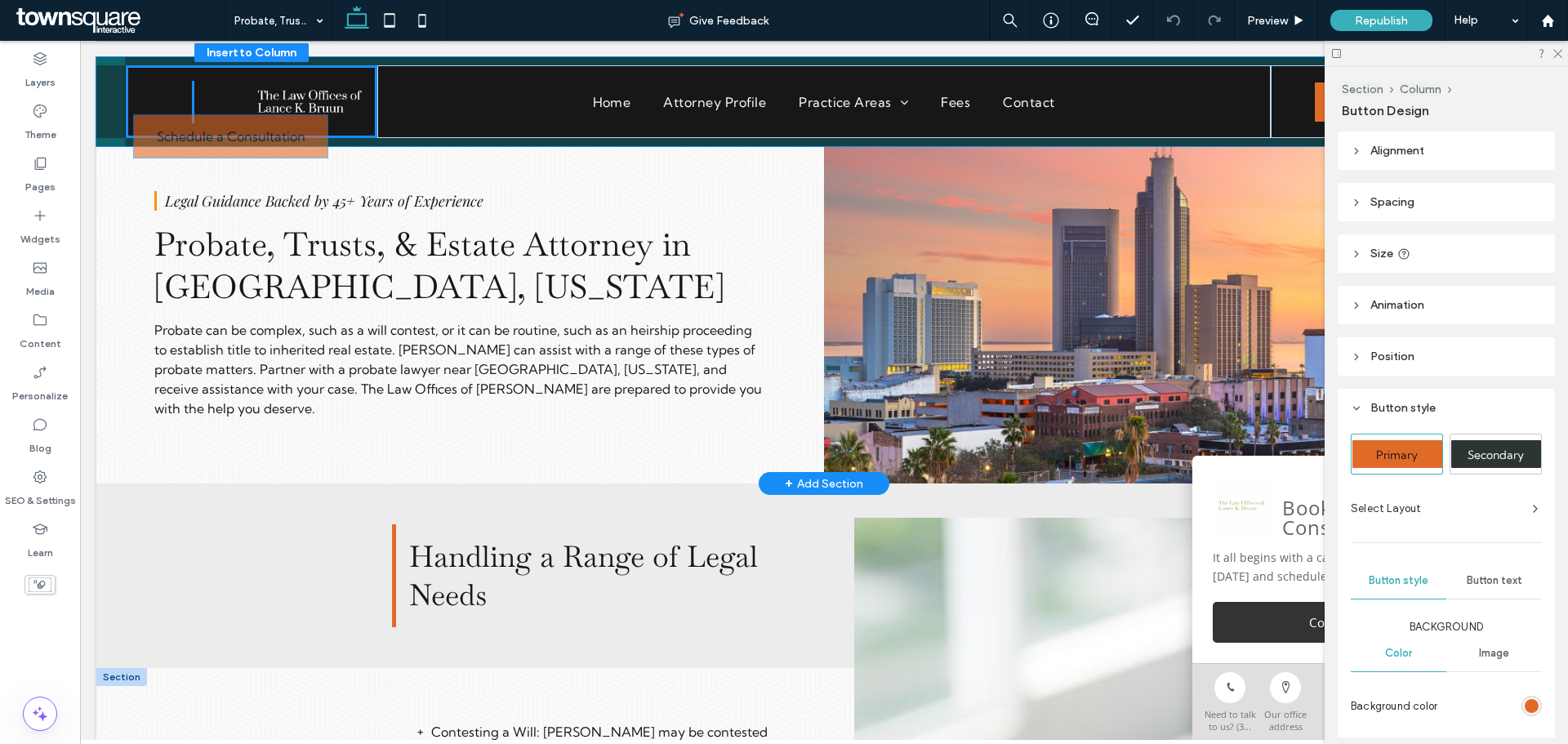
scroll to position [12, 0]
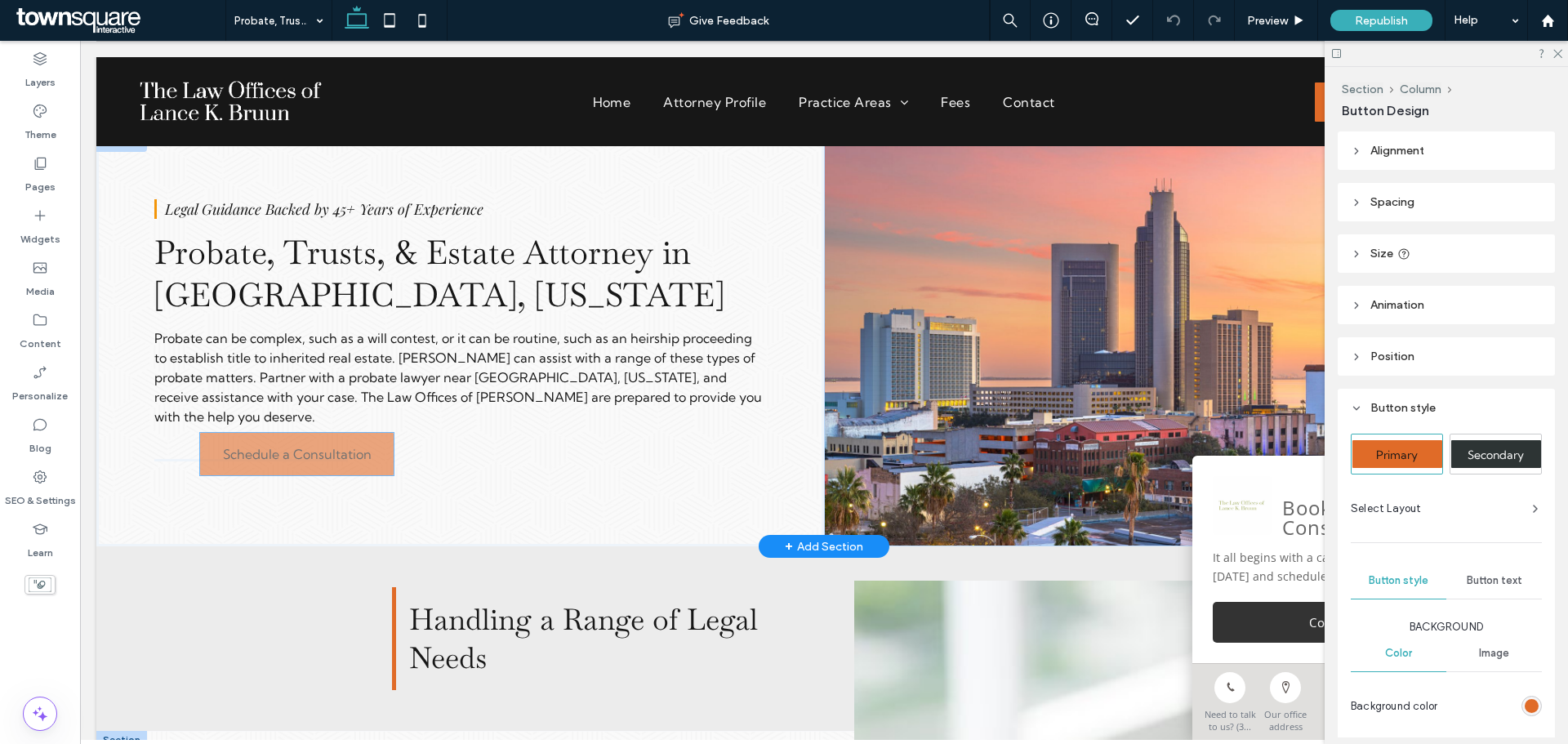
drag, startPoint x: 476, startPoint y: 263, endPoint x: 278, endPoint y: 463, distance: 281.4
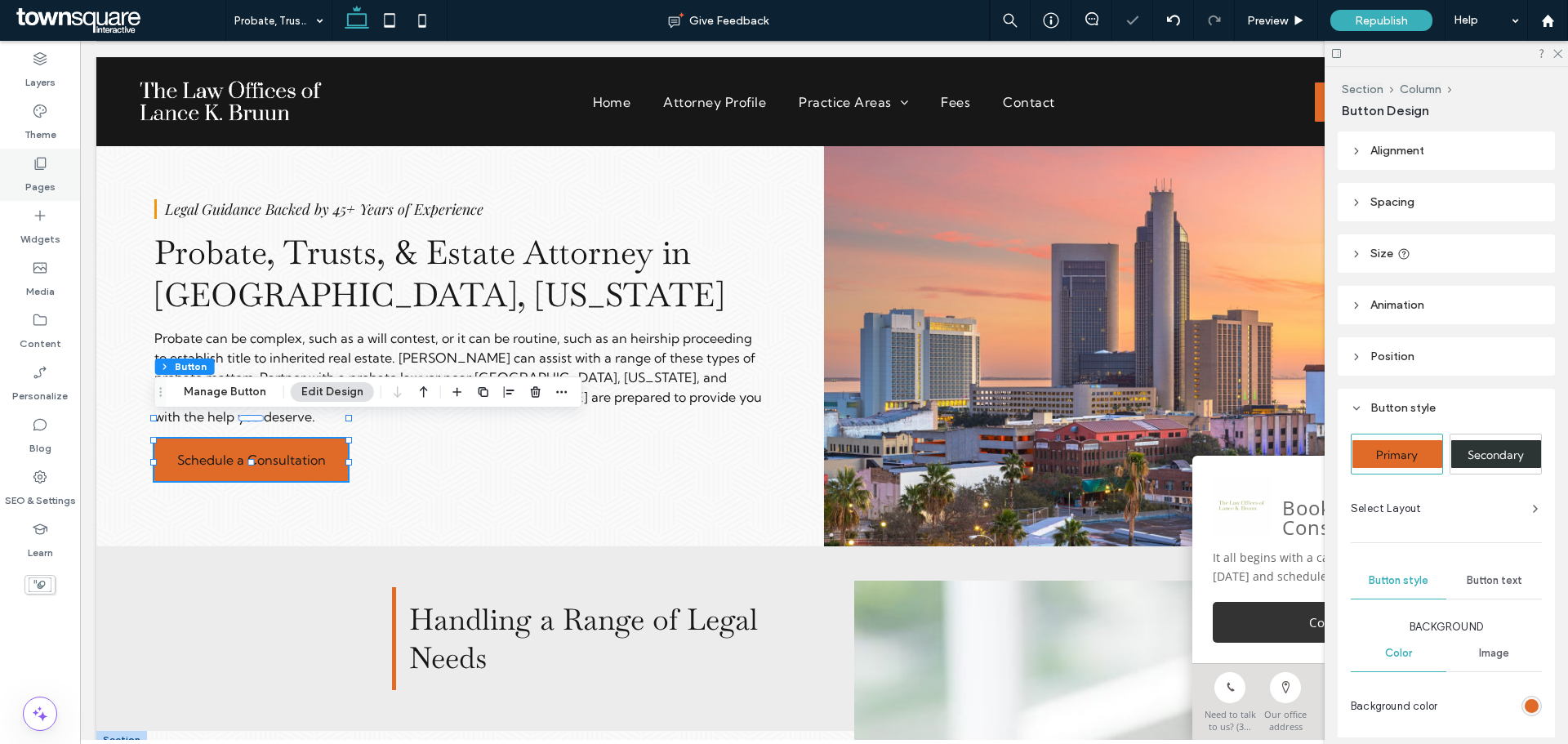
click at [32, 168] on icon at bounding box center [40, 163] width 16 height 16
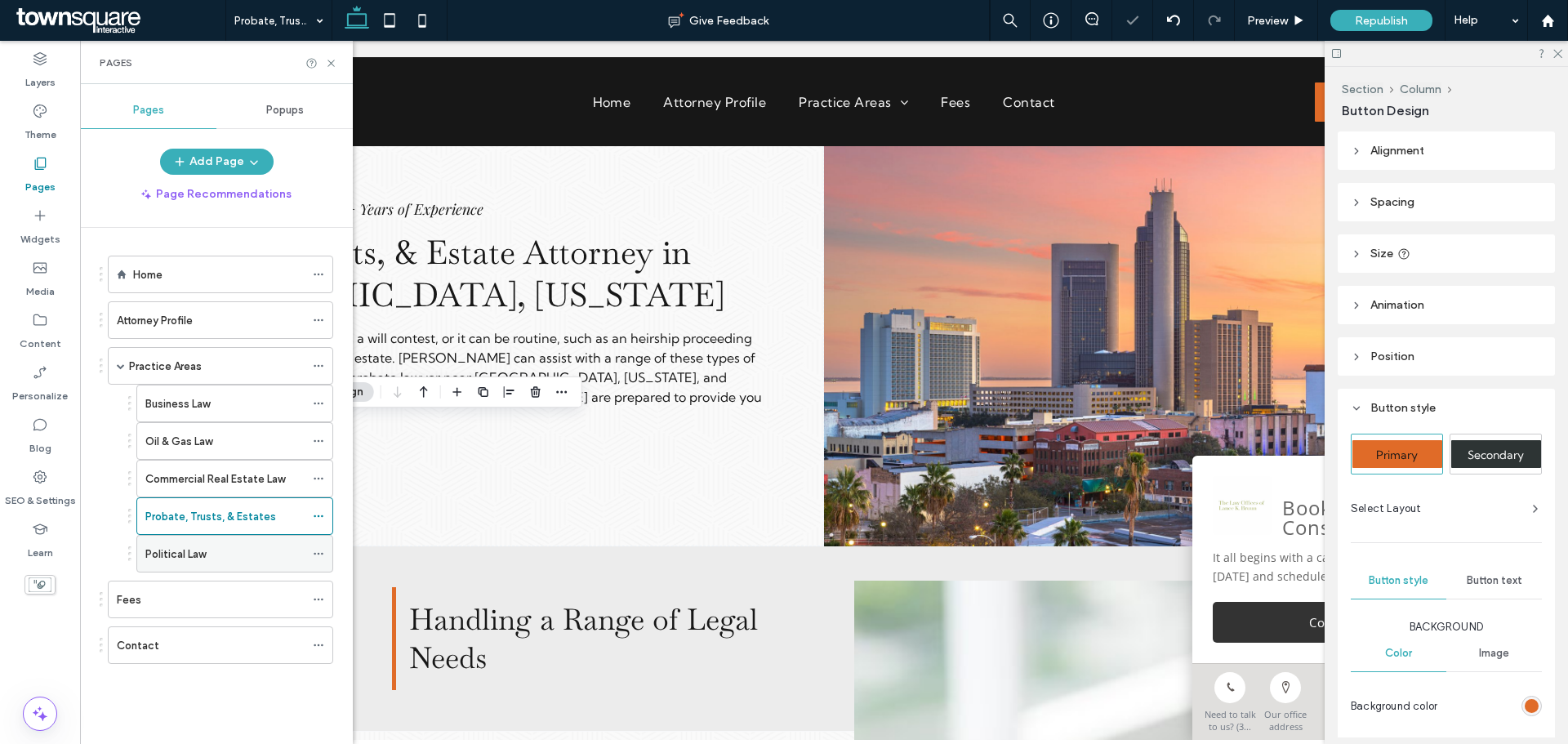
click at [180, 560] on label "Political Law" at bounding box center [176, 554] width 61 height 29
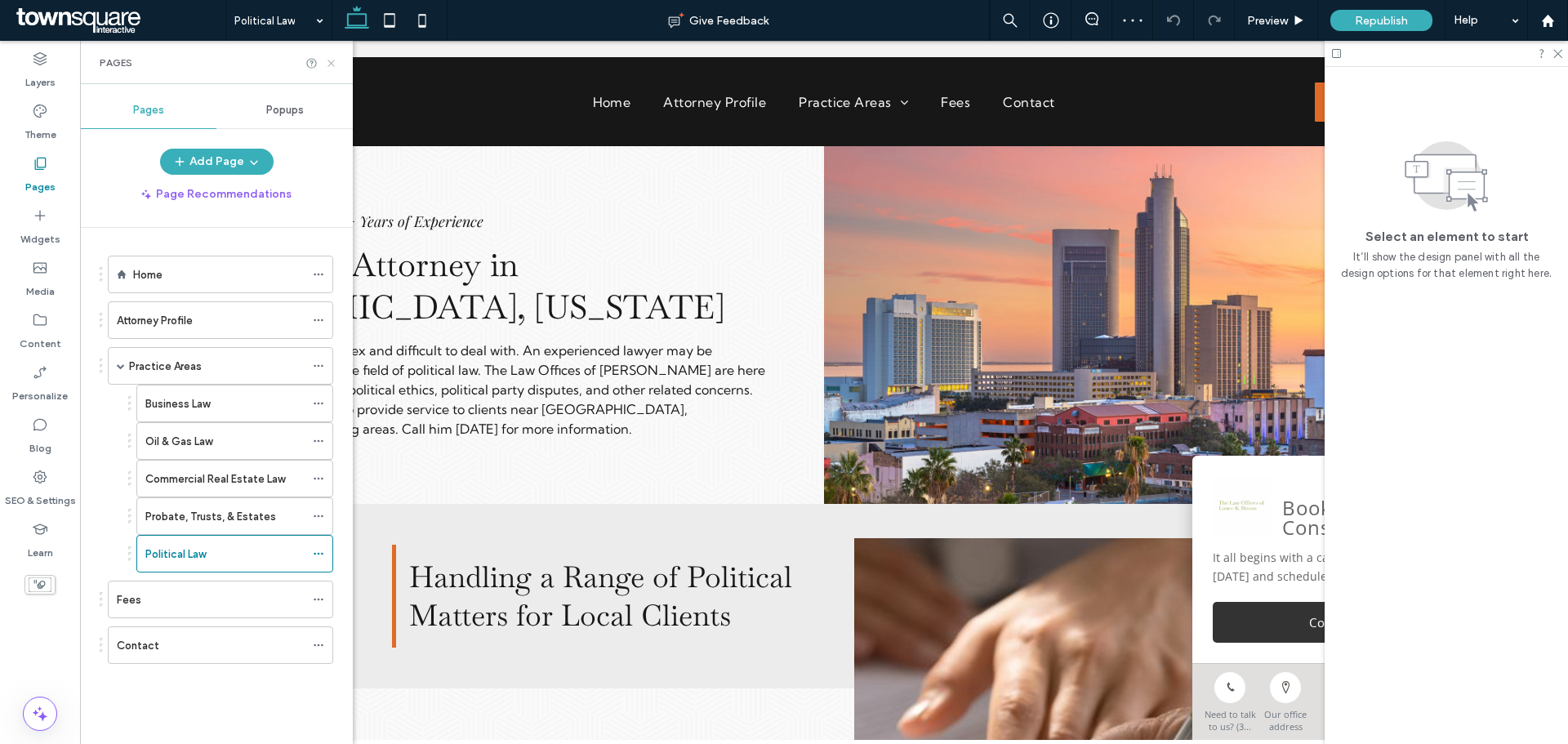
drag, startPoint x: 331, startPoint y: 67, endPoint x: 242, endPoint y: 56, distance: 89.7
click at [331, 67] on icon at bounding box center [331, 63] width 12 height 12
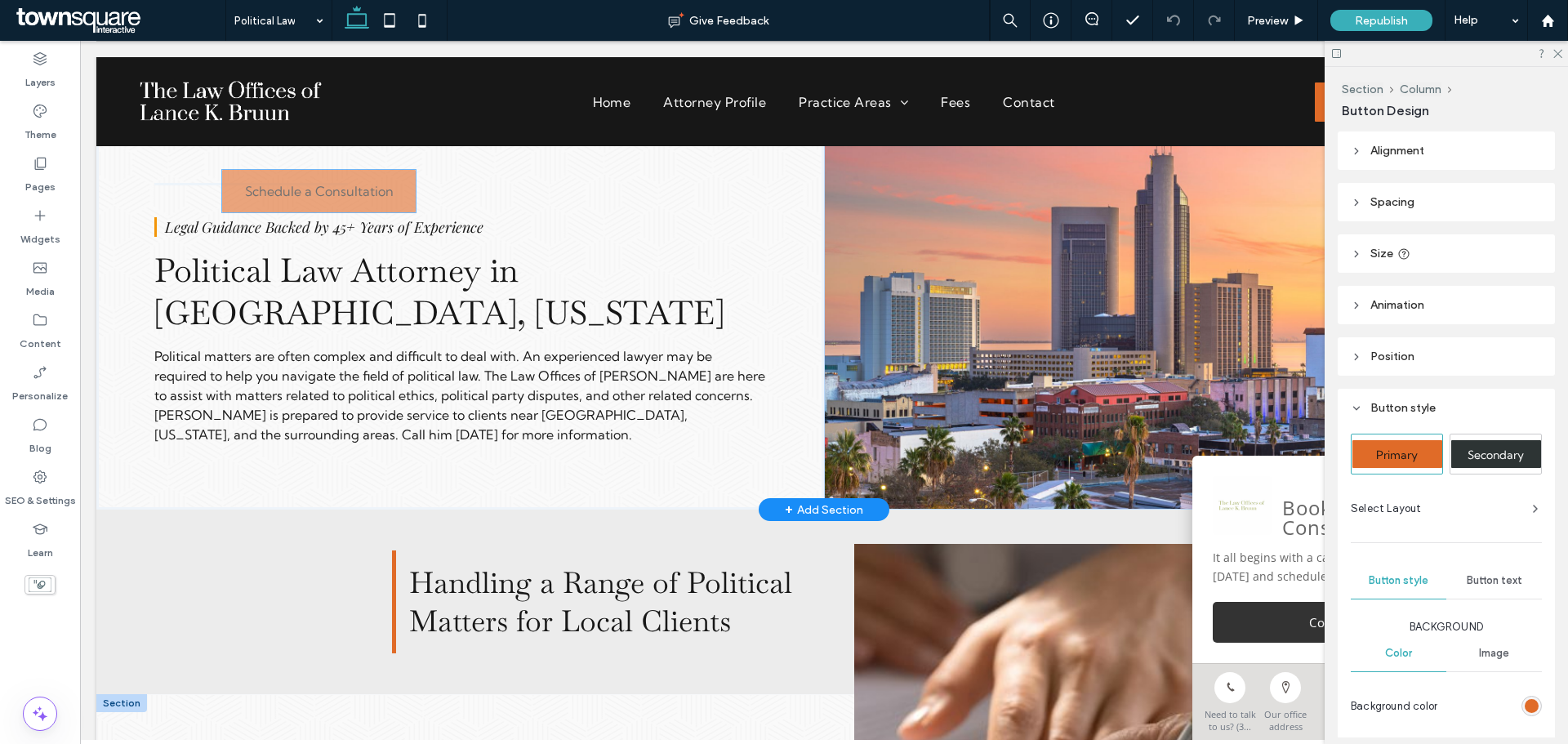
scroll to position [45, 0]
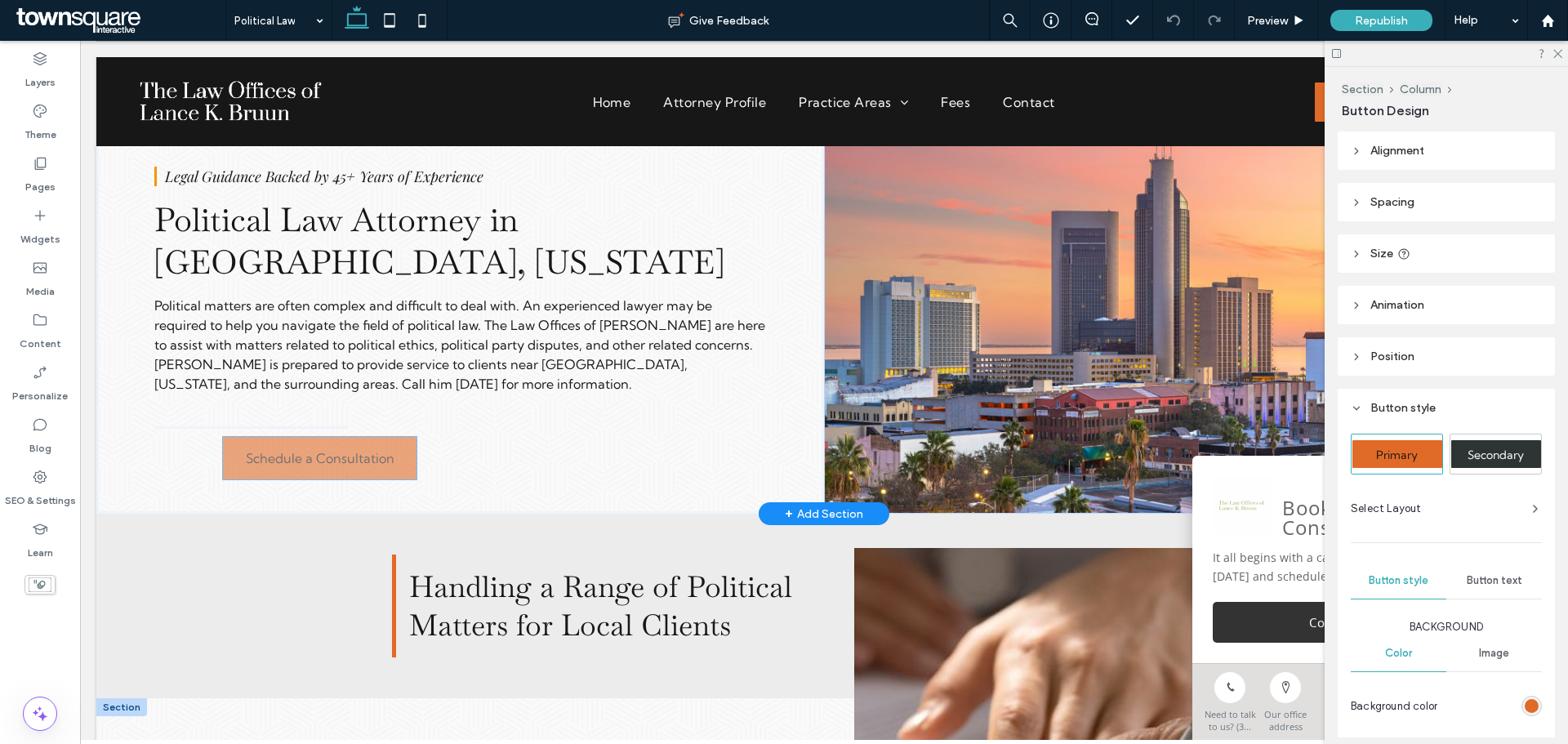
drag, startPoint x: 468, startPoint y: 364, endPoint x: 290, endPoint y: 466, distance: 205.2
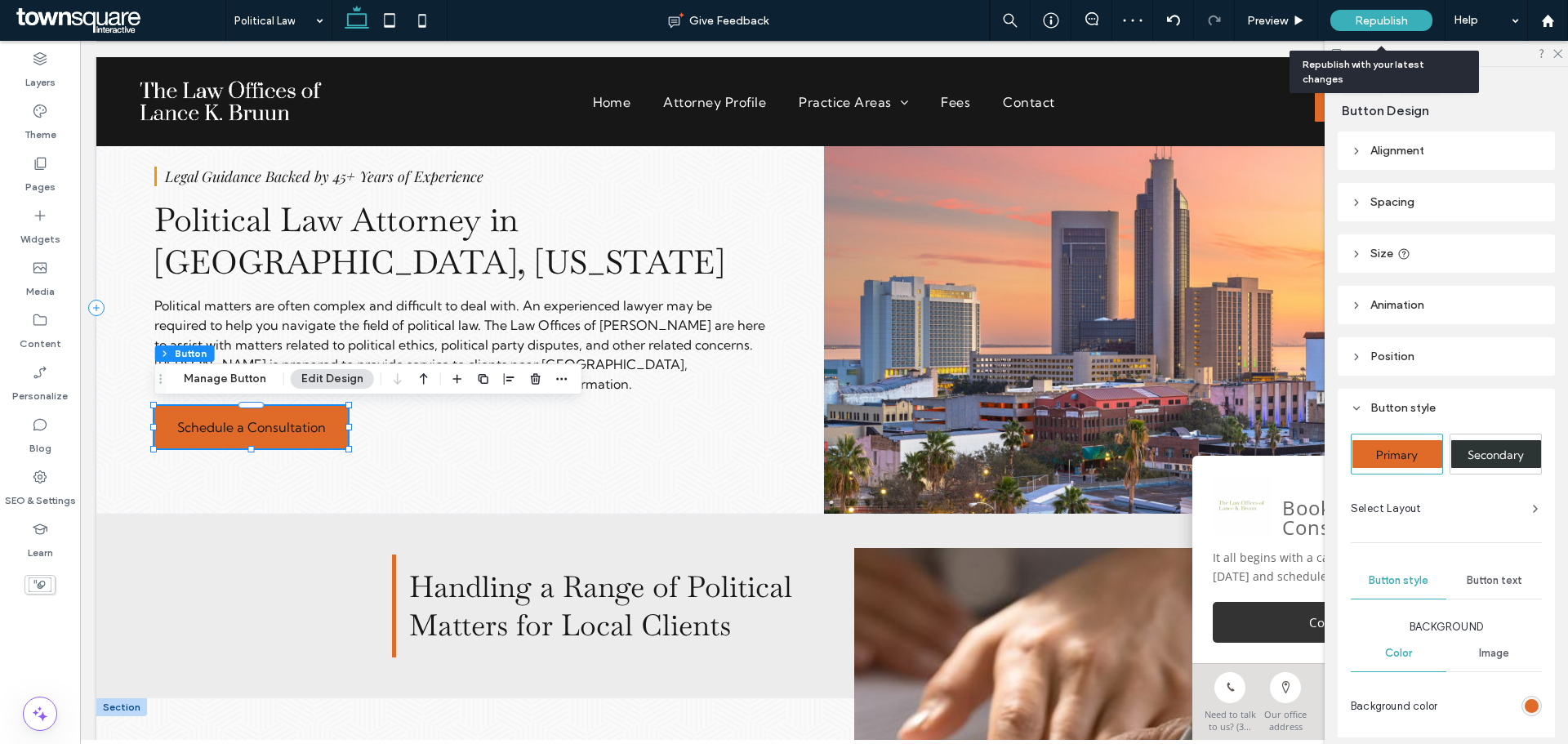
click at [1379, 14] on span "Republish" at bounding box center [1382, 21] width 53 height 14
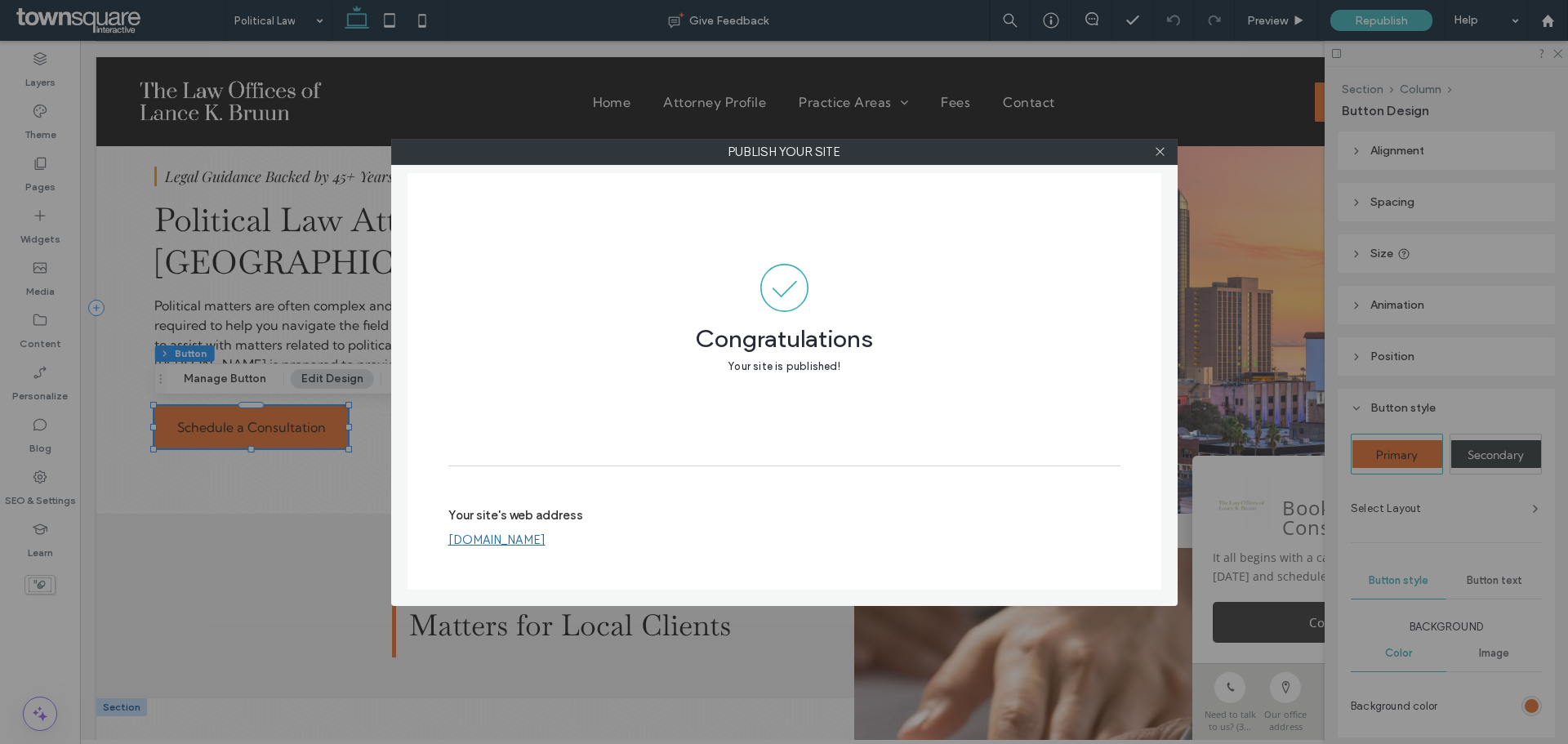
drag, startPoint x: 1165, startPoint y: 153, endPoint x: 1137, endPoint y: 163, distance: 29.7
click at [1165, 155] on icon at bounding box center [1160, 151] width 12 height 12
